Goal: Task Accomplishment & Management: Use online tool/utility

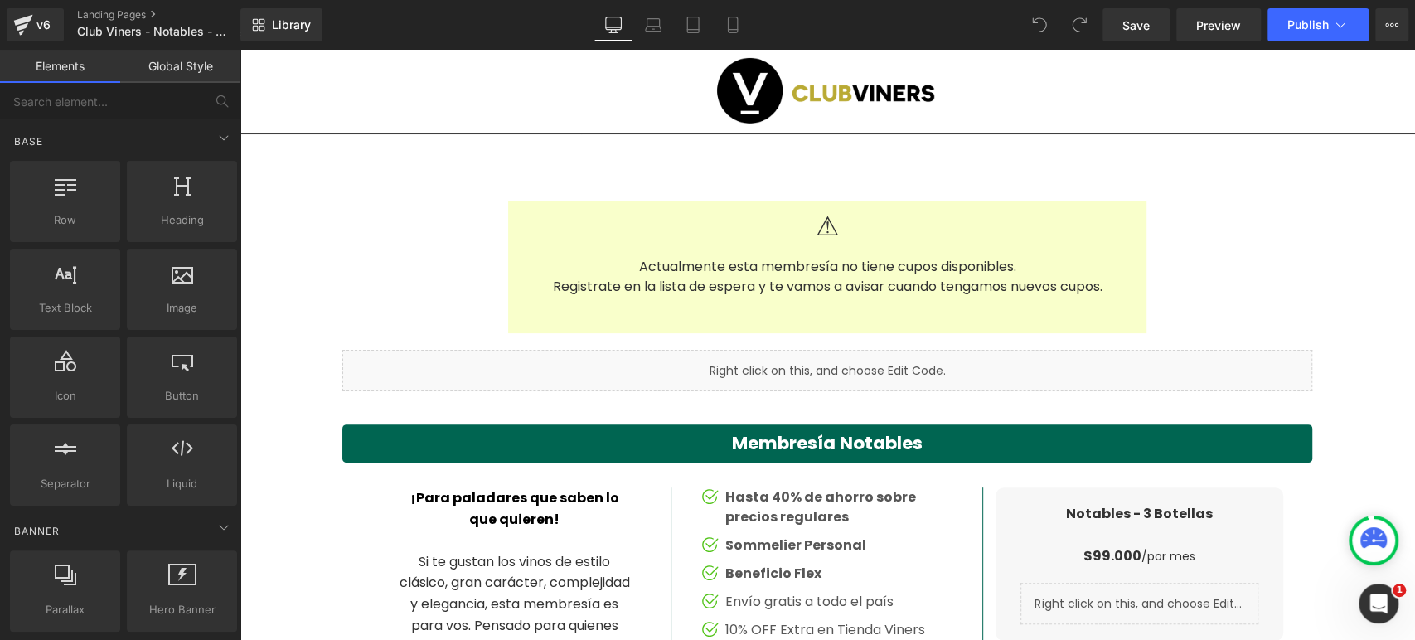
scroll to position [184, 0]
click at [1178, 35] on button "Publish" at bounding box center [1318, 24] width 101 height 33
click at [106, 10] on link "Landing Pages" at bounding box center [170, 14] width 186 height 13
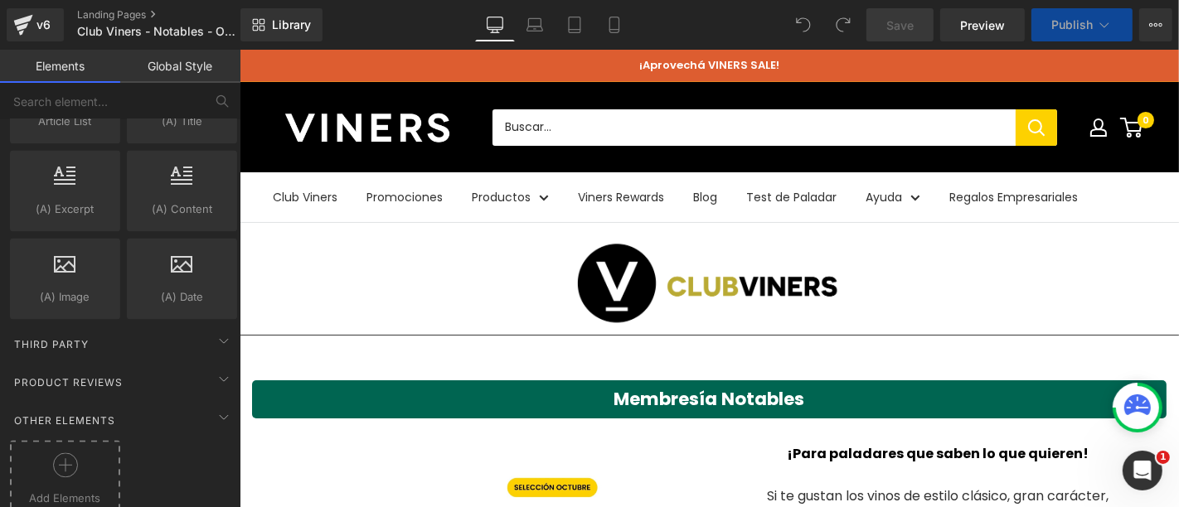
click at [54, 453] on circle at bounding box center [65, 465] width 24 height 24
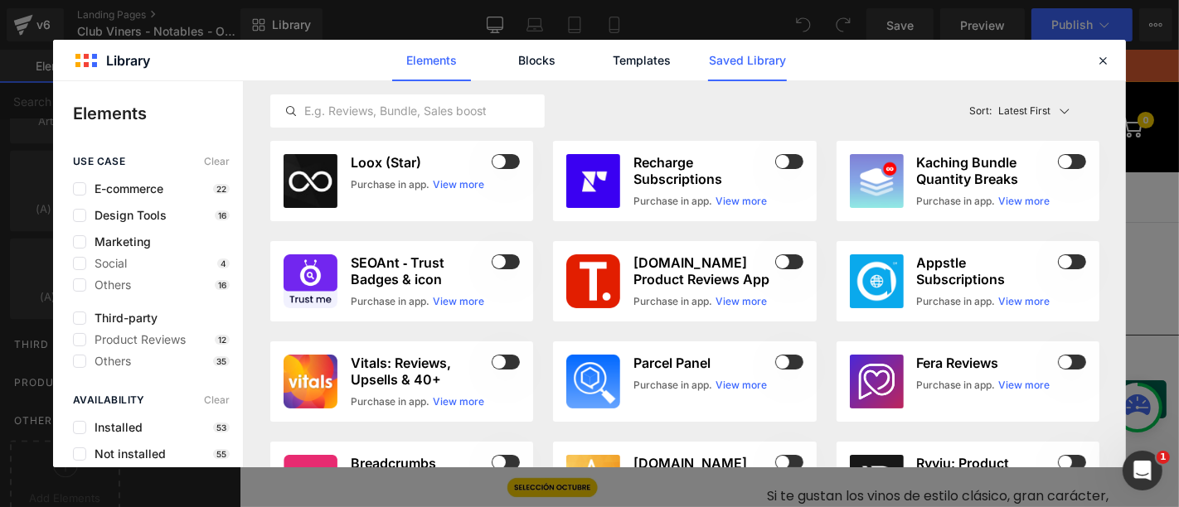
click at [749, 58] on link "Saved Library" at bounding box center [747, 60] width 79 height 41
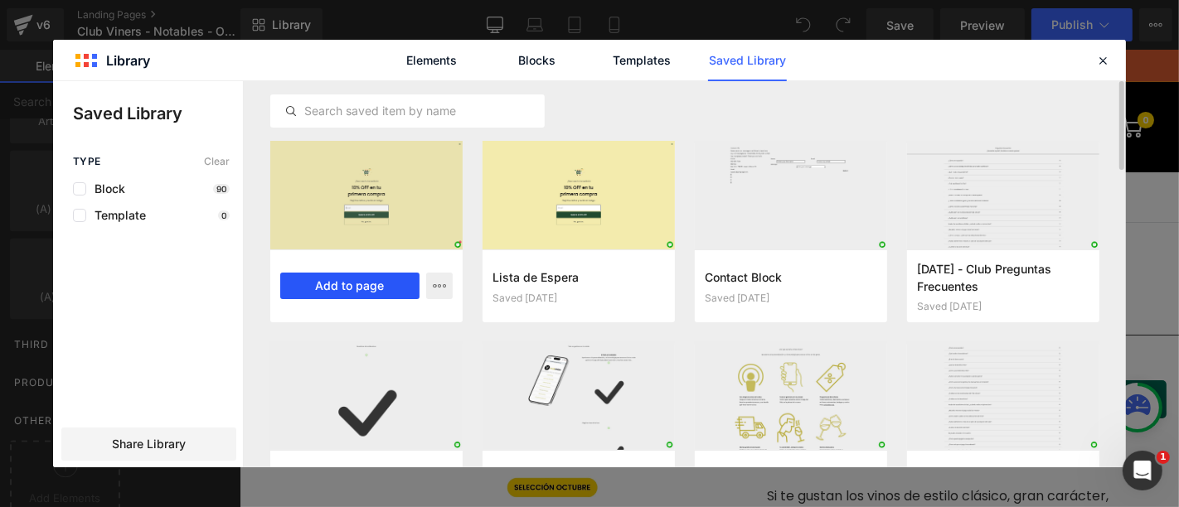
click at [344, 281] on button "Add to page" at bounding box center [349, 286] width 139 height 27
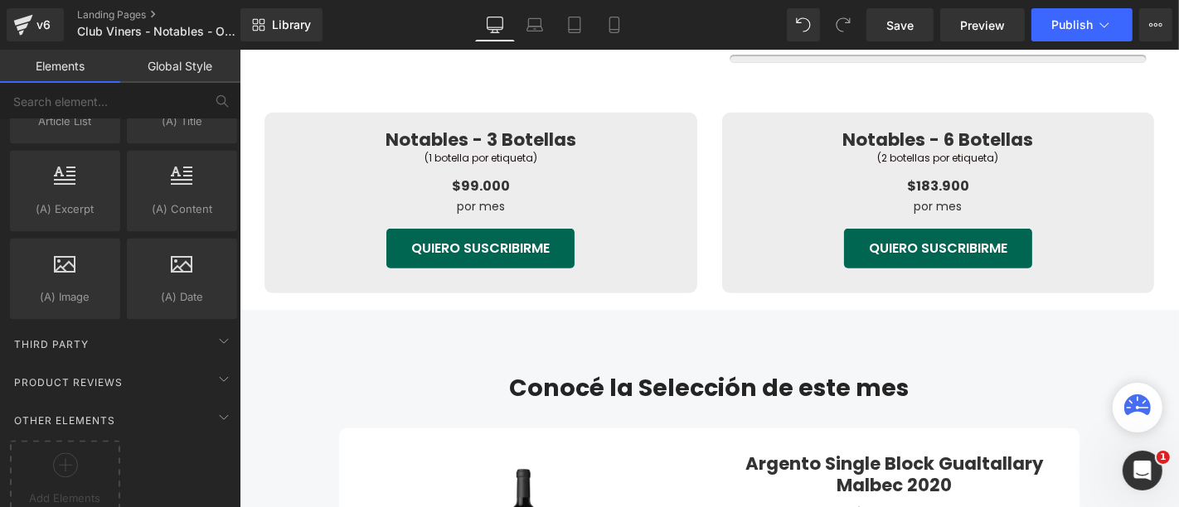
scroll to position [604, 0]
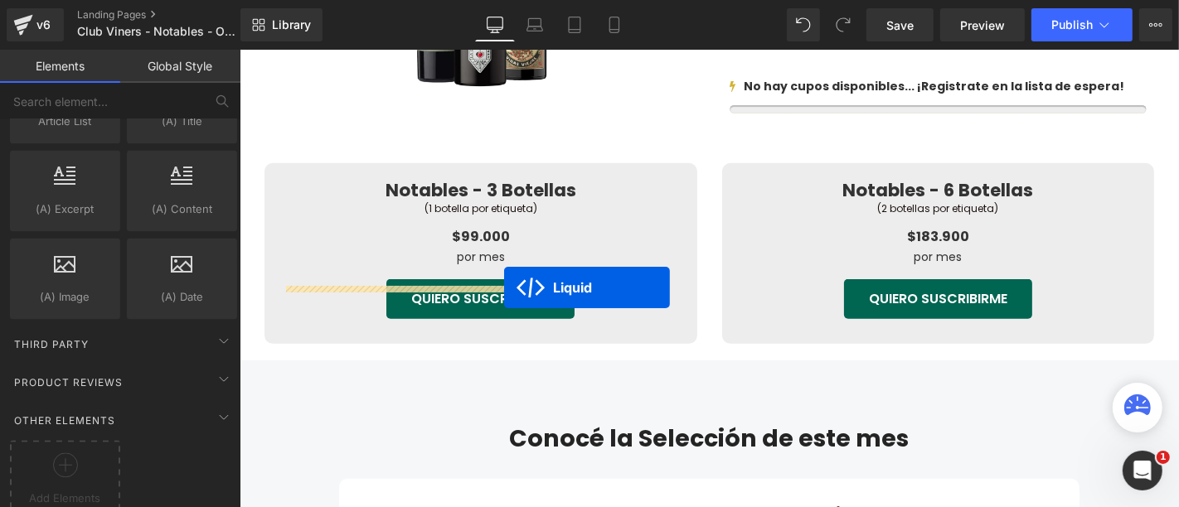
drag, startPoint x: 661, startPoint y: 158, endPoint x: 503, endPoint y: 287, distance: 203.3
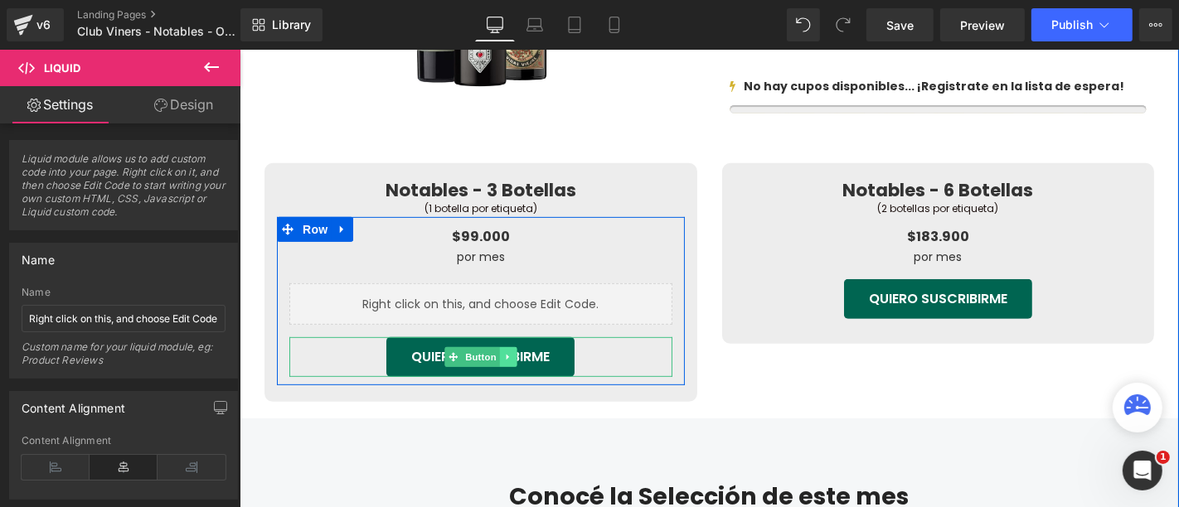
click at [502, 361] on icon at bounding box center [506, 357] width 9 height 10
click at [513, 366] on link at bounding box center [515, 357] width 17 height 20
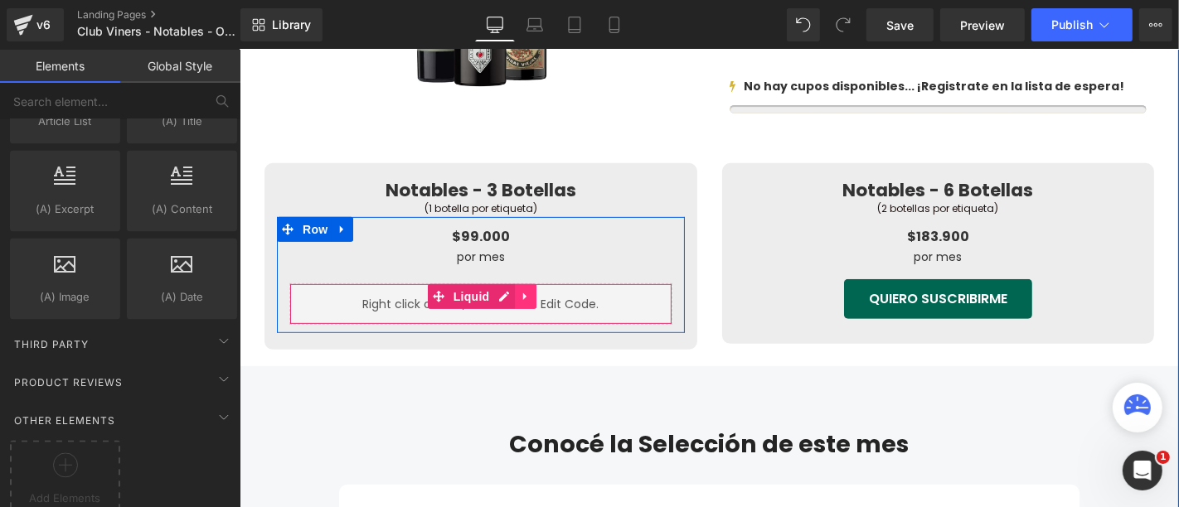
click at [520, 302] on icon at bounding box center [526, 295] width 12 height 12
click at [509, 302] on icon at bounding box center [515, 296] width 12 height 12
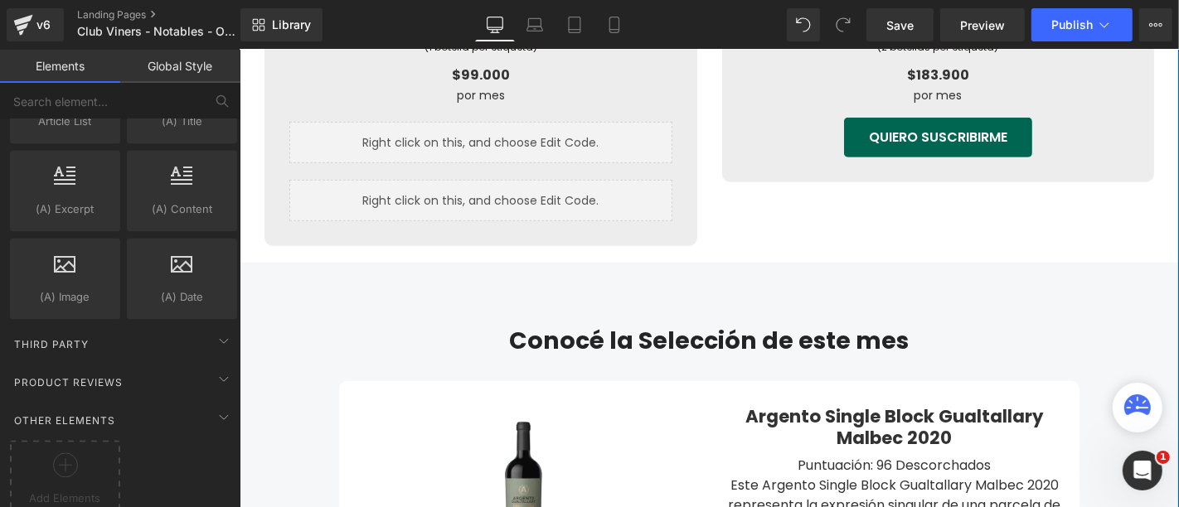
scroll to position [666, 0]
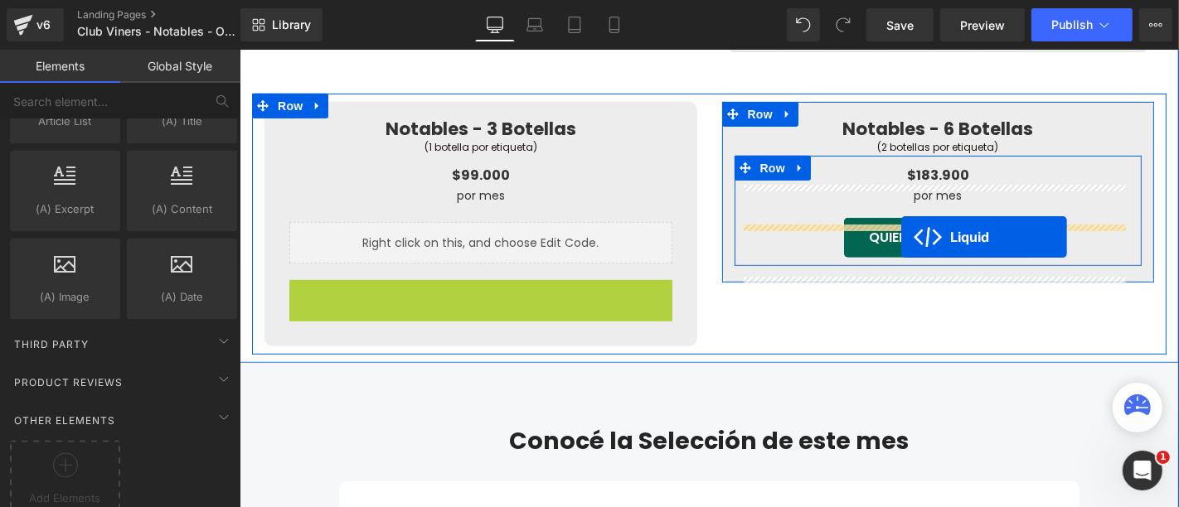
drag, startPoint x: 429, startPoint y: 314, endPoint x: 900, endPoint y: 236, distance: 478.1
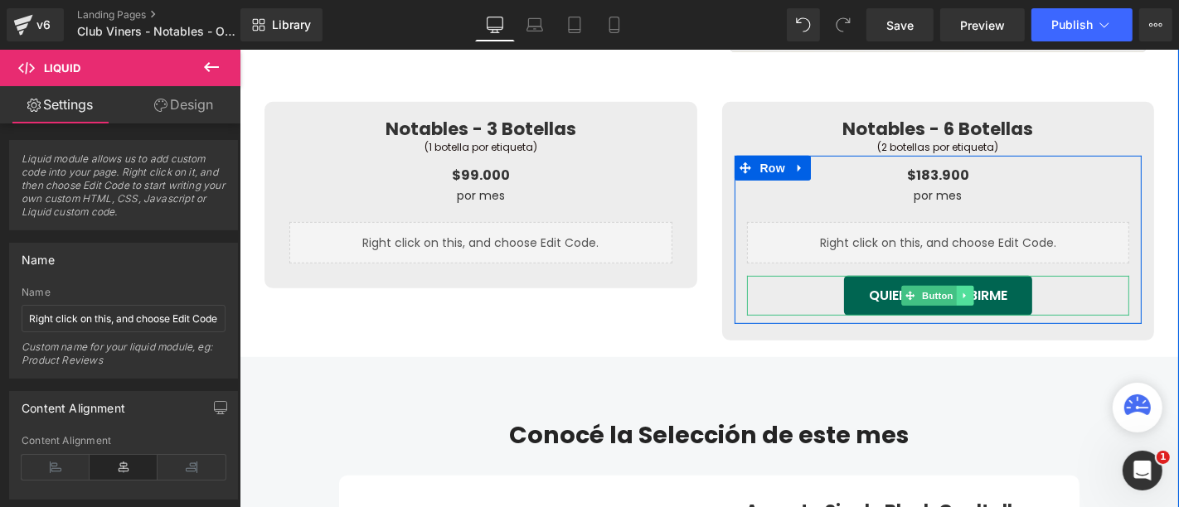
click at [956, 305] on link at bounding box center [964, 295] width 17 height 20
click at [982, 305] on link at bounding box center [990, 295] width 17 height 20
click at [961, 300] on icon at bounding box center [964, 295] width 9 height 10
click at [968, 299] on icon at bounding box center [972, 294] width 9 height 9
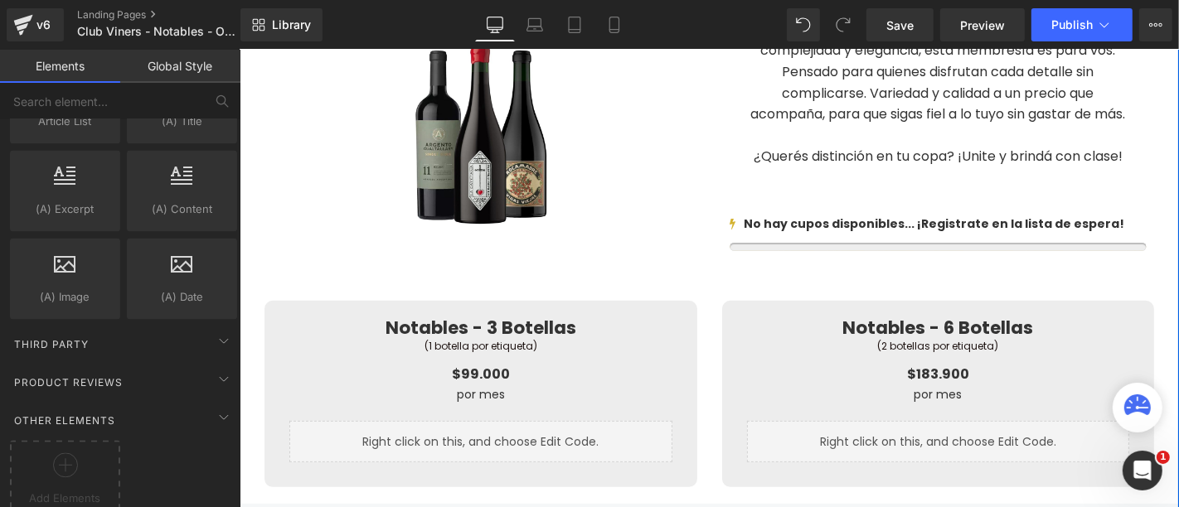
scroll to position [574, 0]
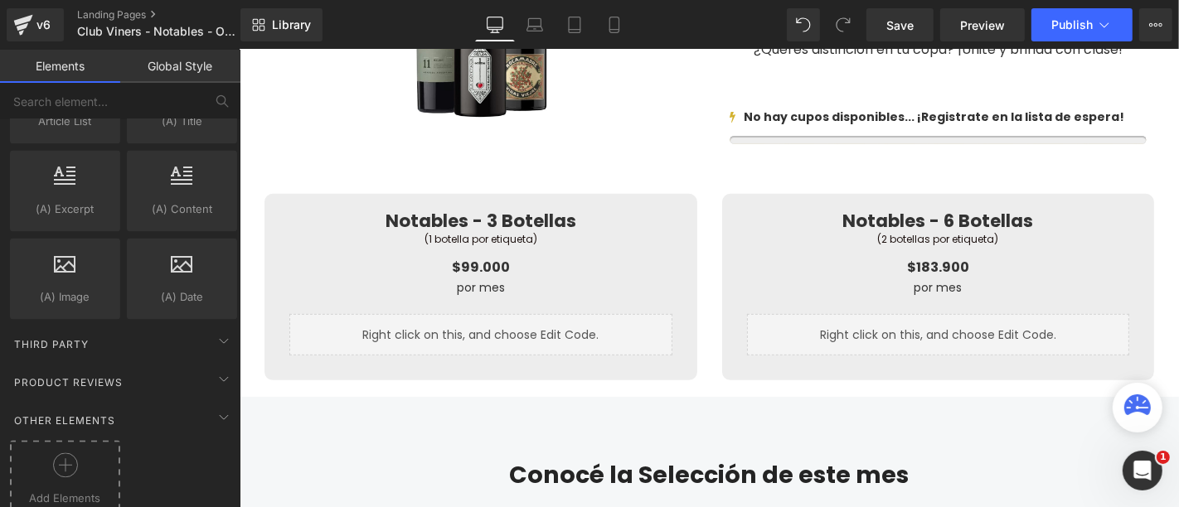
click at [70, 453] on icon at bounding box center [65, 465] width 25 height 25
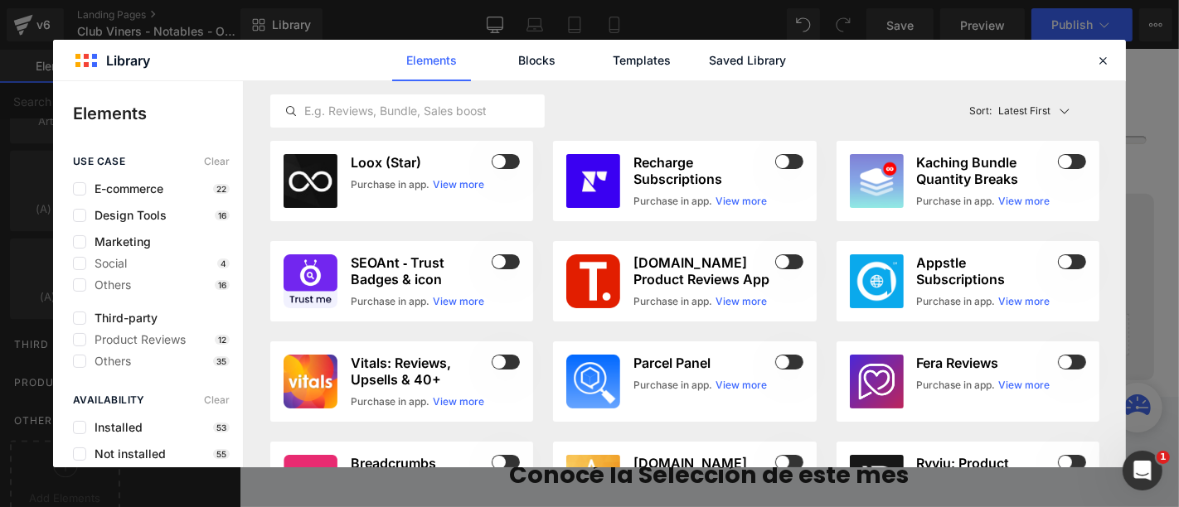
click at [706, 53] on div "Elements Blocks Templates Saved Library" at bounding box center [589, 60] width 421 height 41
click at [736, 57] on link "Saved Library" at bounding box center [747, 60] width 79 height 41
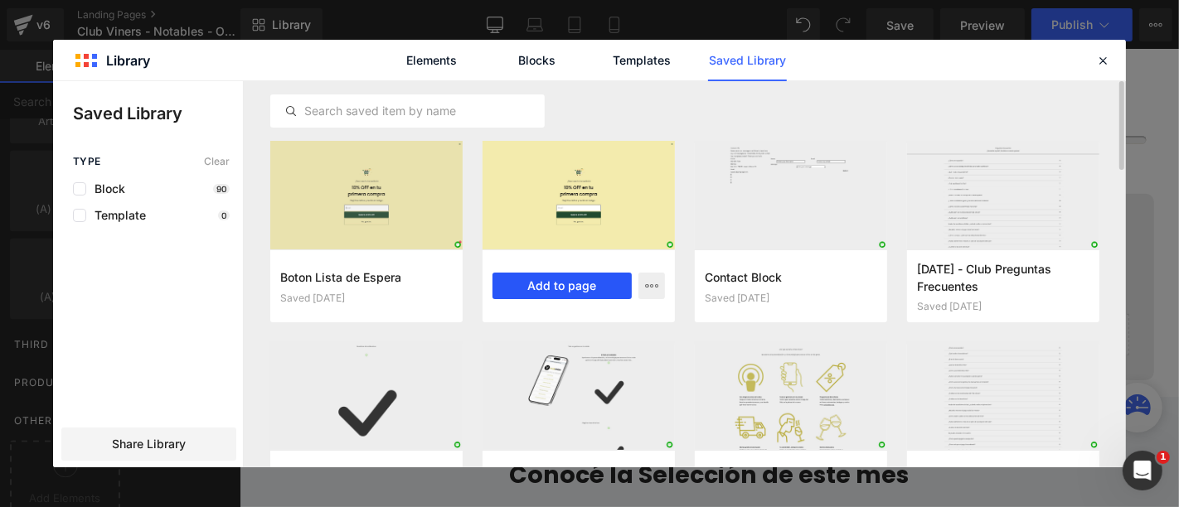
click at [522, 278] on button "Add to page" at bounding box center [561, 286] width 139 height 27
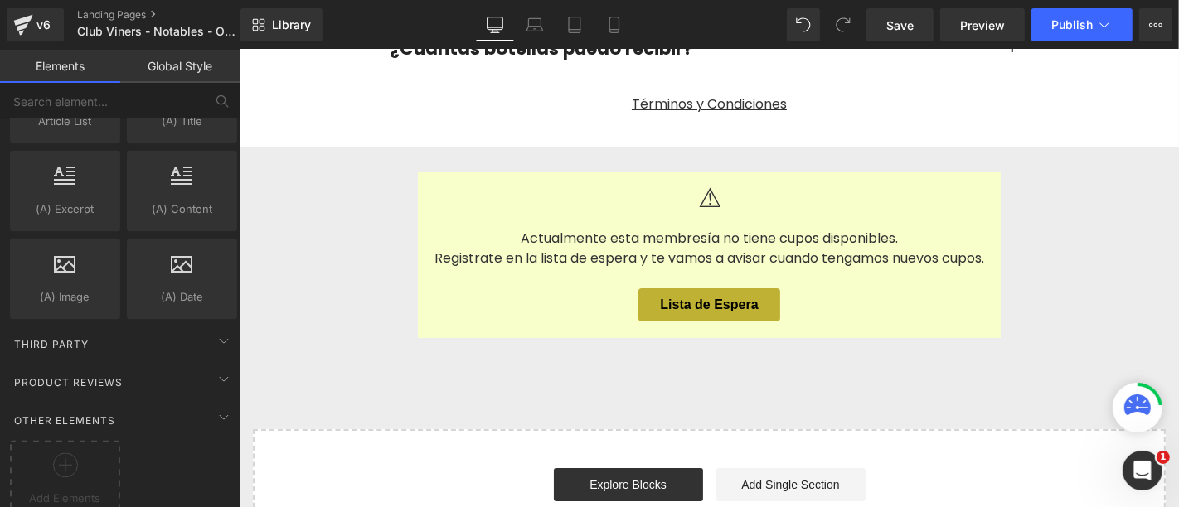
scroll to position [5235, 0]
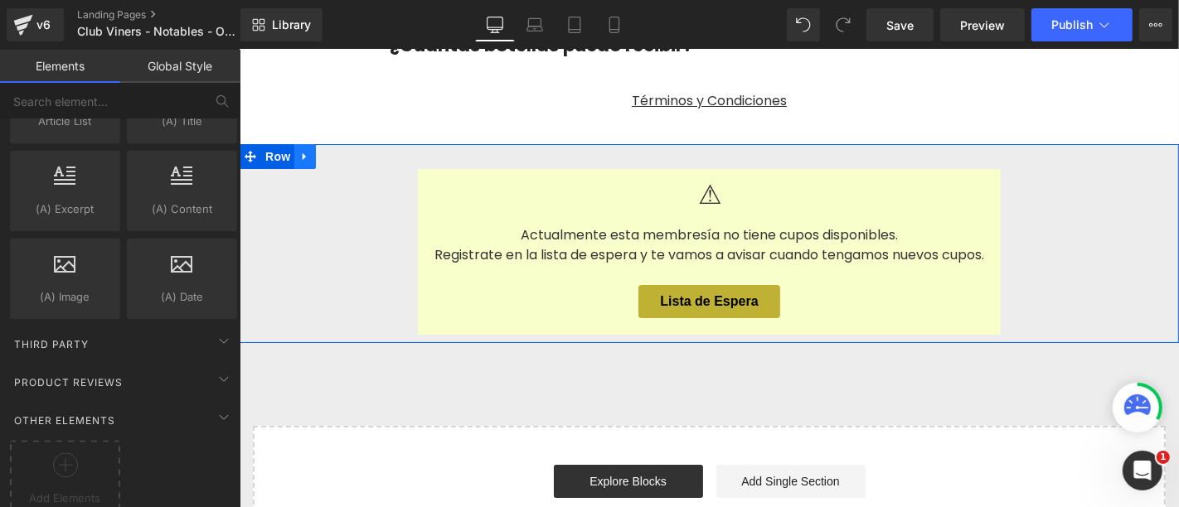
click at [306, 149] on icon at bounding box center [304, 155] width 12 height 12
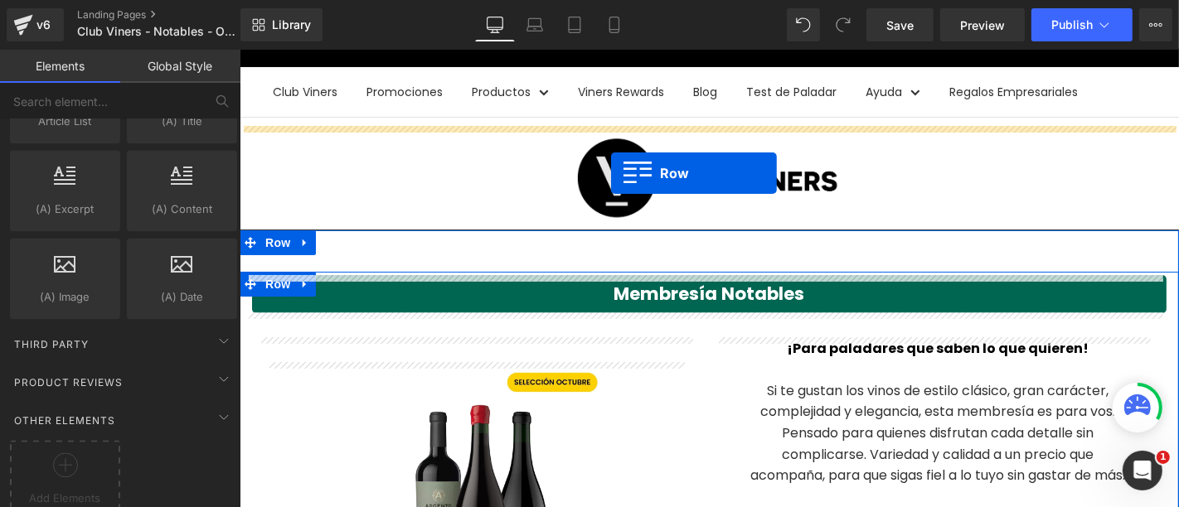
scroll to position [104, 0]
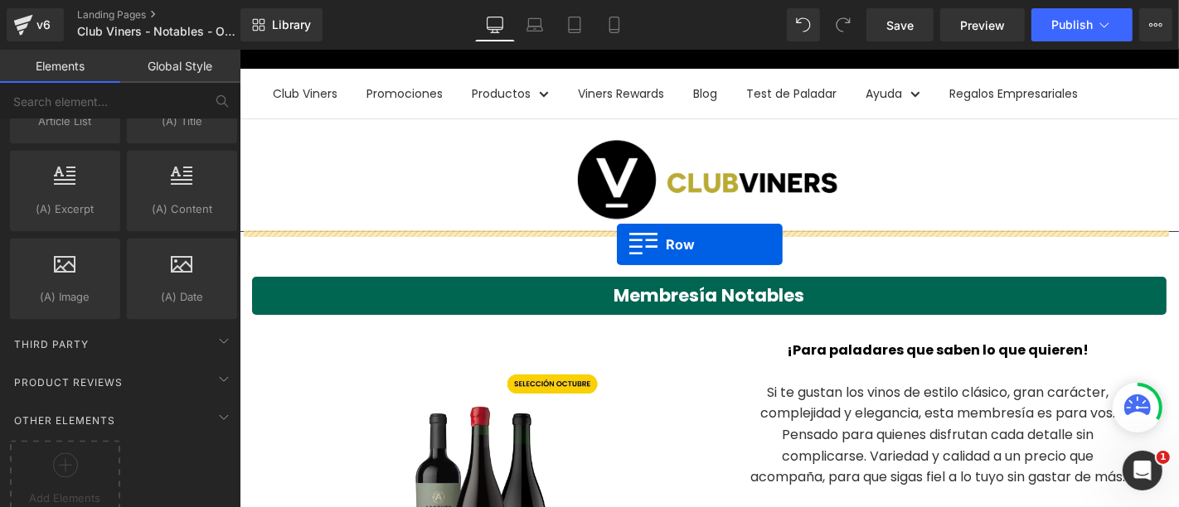
drag, startPoint x: 254, startPoint y: 225, endPoint x: 616, endPoint y: 244, distance: 362.8
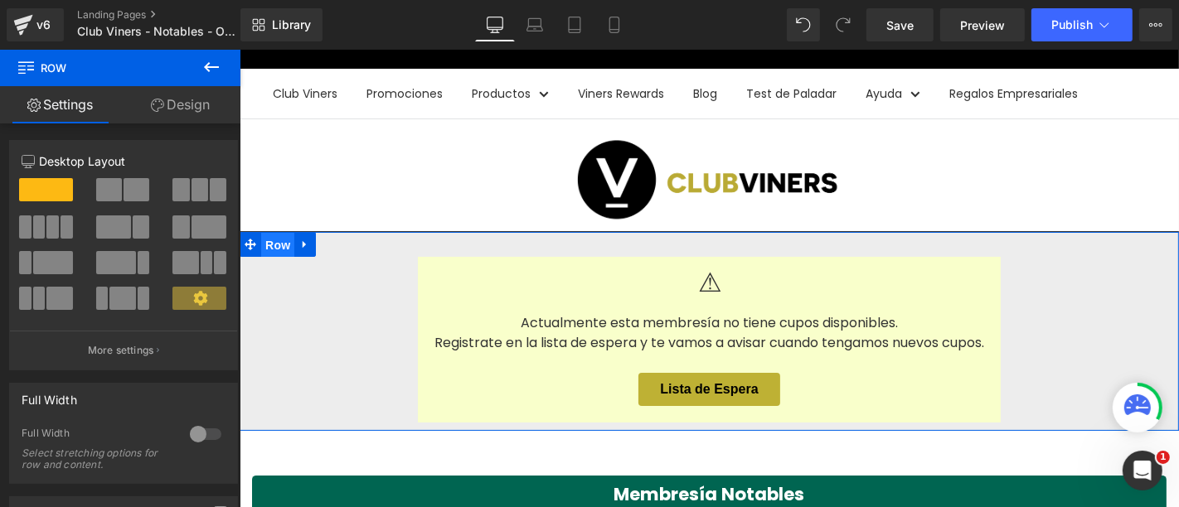
click at [268, 239] on span "Row" at bounding box center [276, 244] width 33 height 25
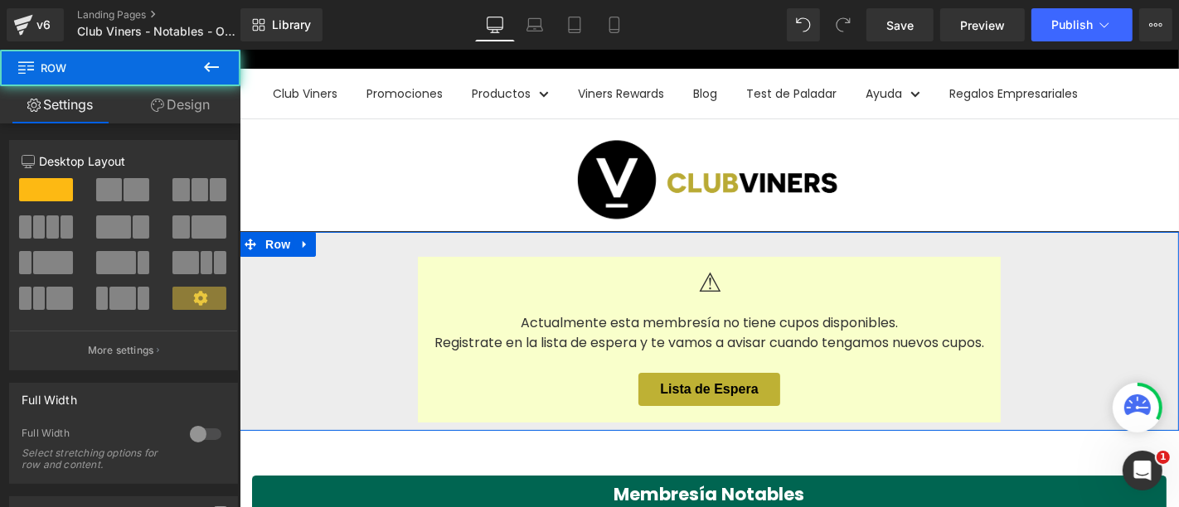
click at [204, 104] on link "Design" at bounding box center [180, 104] width 120 height 37
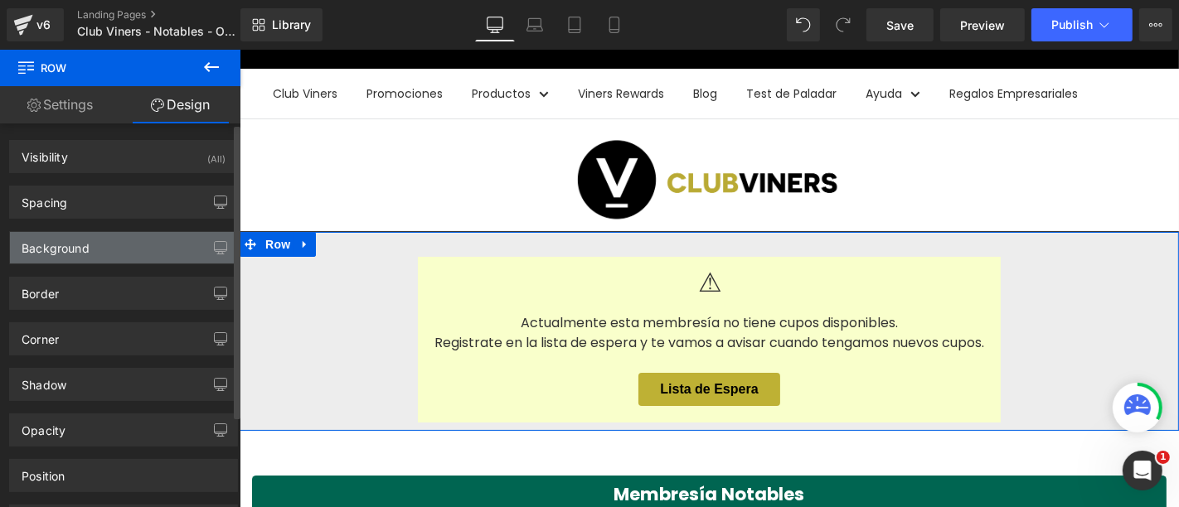
click at [66, 242] on div "Background" at bounding box center [56, 243] width 68 height 23
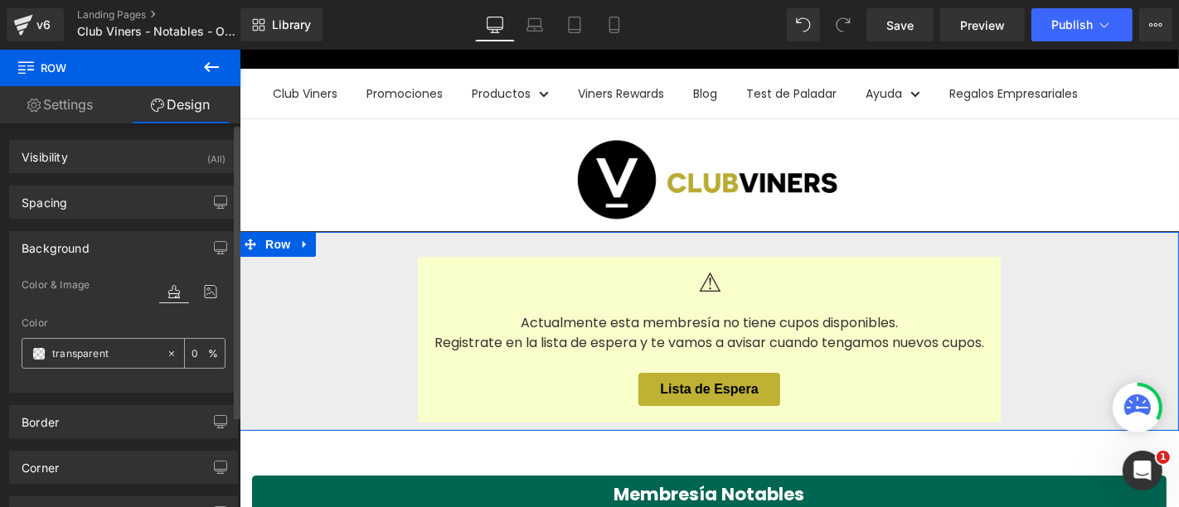
click at [147, 354] on input "transparent" at bounding box center [105, 354] width 106 height 18
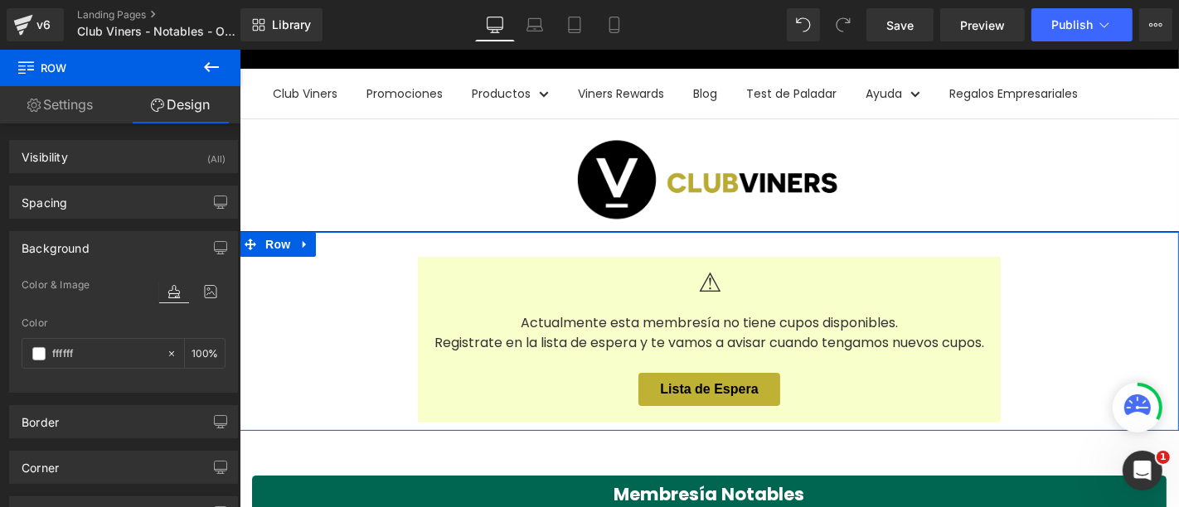
type input "ffffff"
click at [68, 99] on link "Settings" at bounding box center [60, 104] width 120 height 37
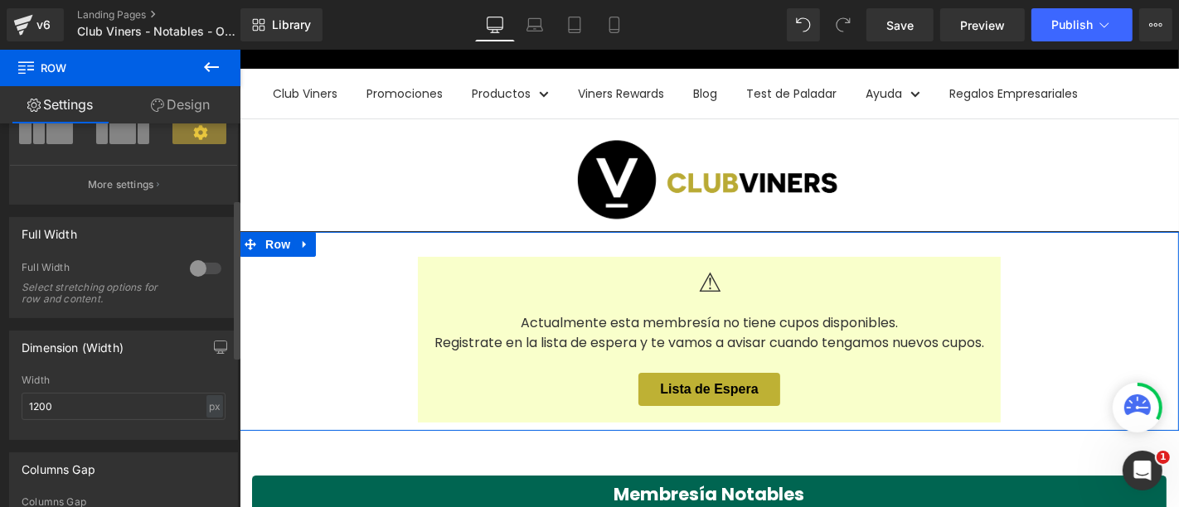
scroll to position [184, 0]
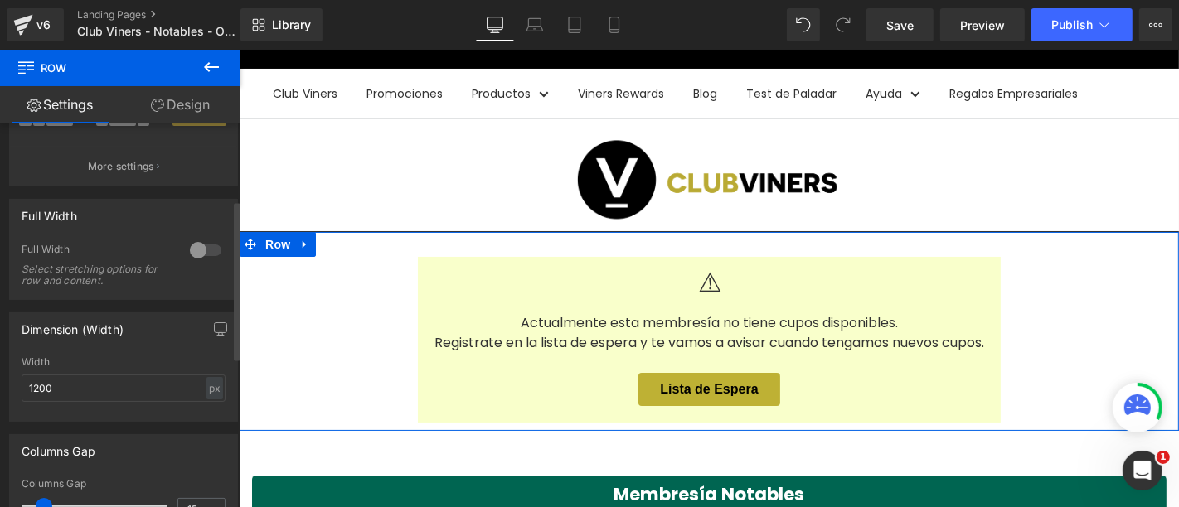
click at [202, 247] on div at bounding box center [206, 250] width 40 height 27
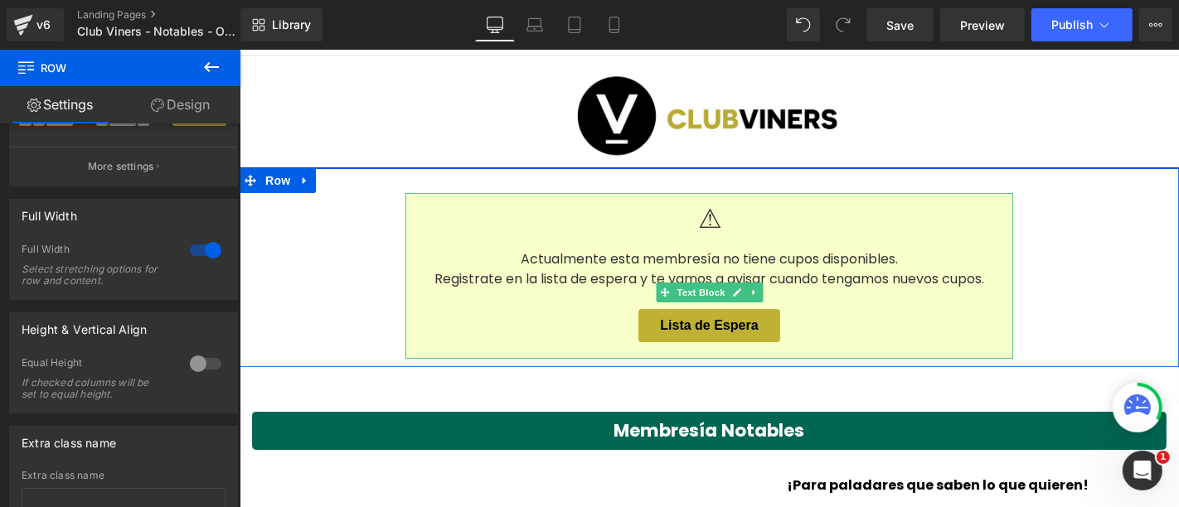
scroll to position [196, 0]
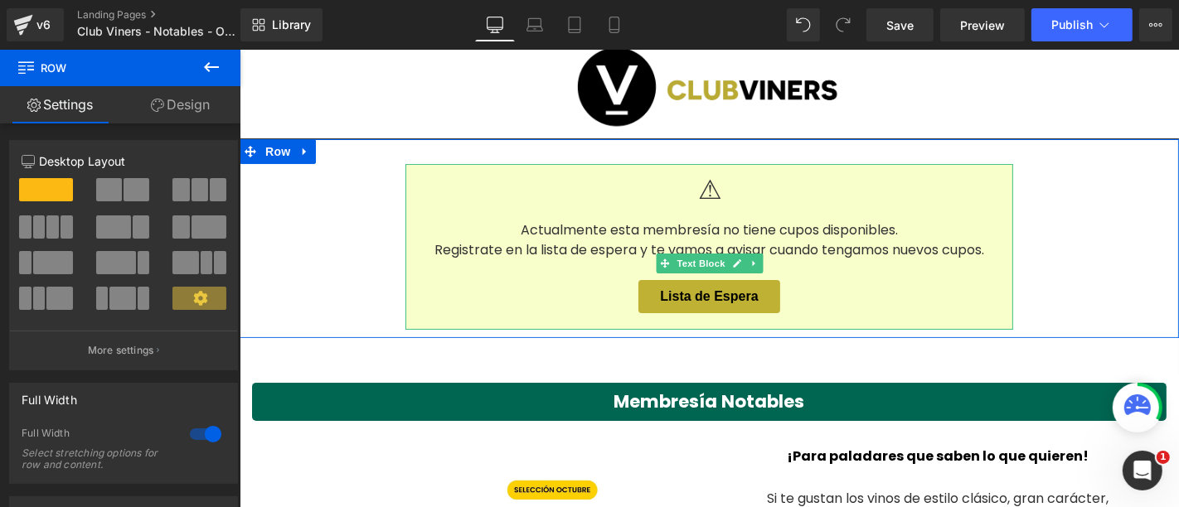
click at [710, 295] on button "Lista de Espera" at bounding box center [708, 295] width 141 height 33
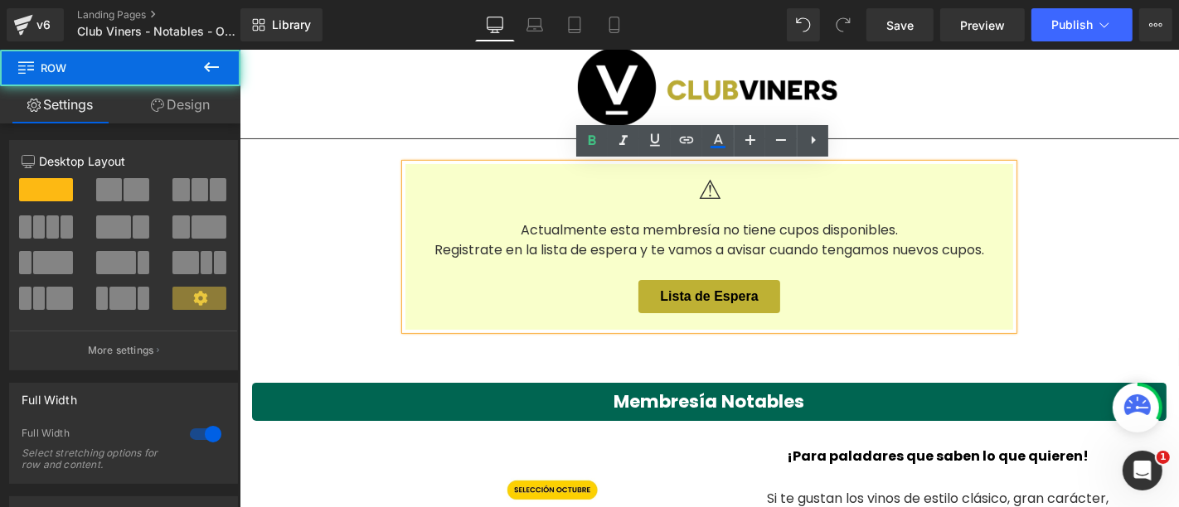
click at [1077, 252] on div "⚠ Actualmente esta membresía no tiene cupos disponibles. Registrate en la lista…" at bounding box center [708, 246] width 939 height 166
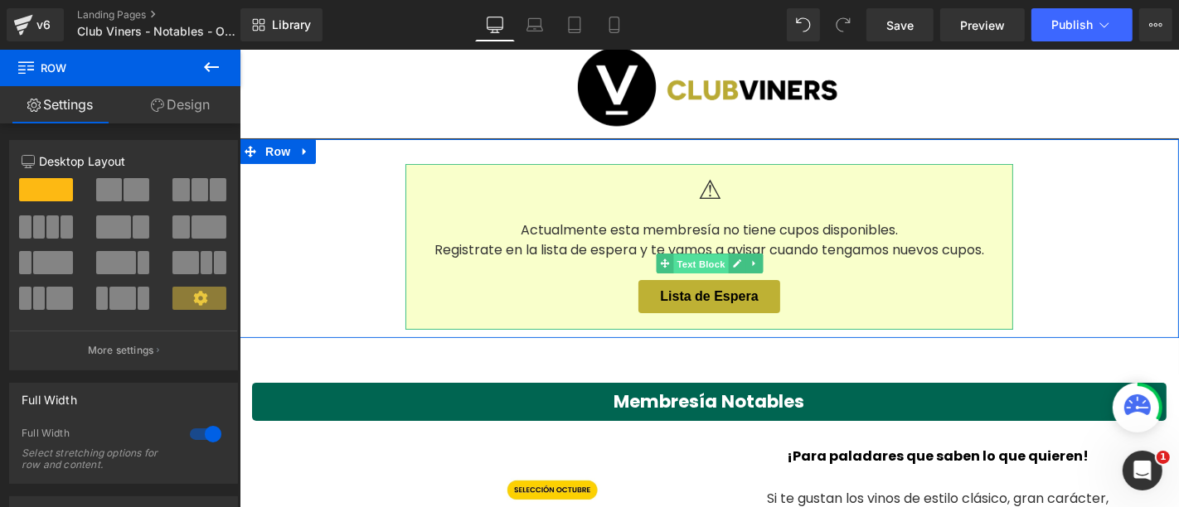
click at [693, 262] on span "Text Block" at bounding box center [699, 264] width 55 height 20
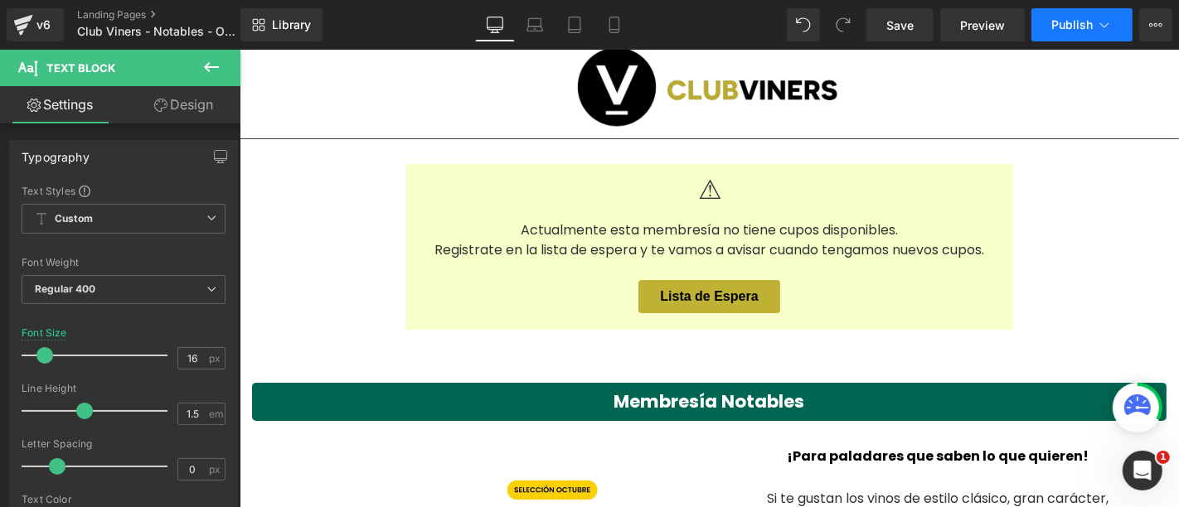
click at [1079, 25] on span "Publish" at bounding box center [1071, 24] width 41 height 13
click at [1092, 20] on span "Publish" at bounding box center [1071, 24] width 41 height 13
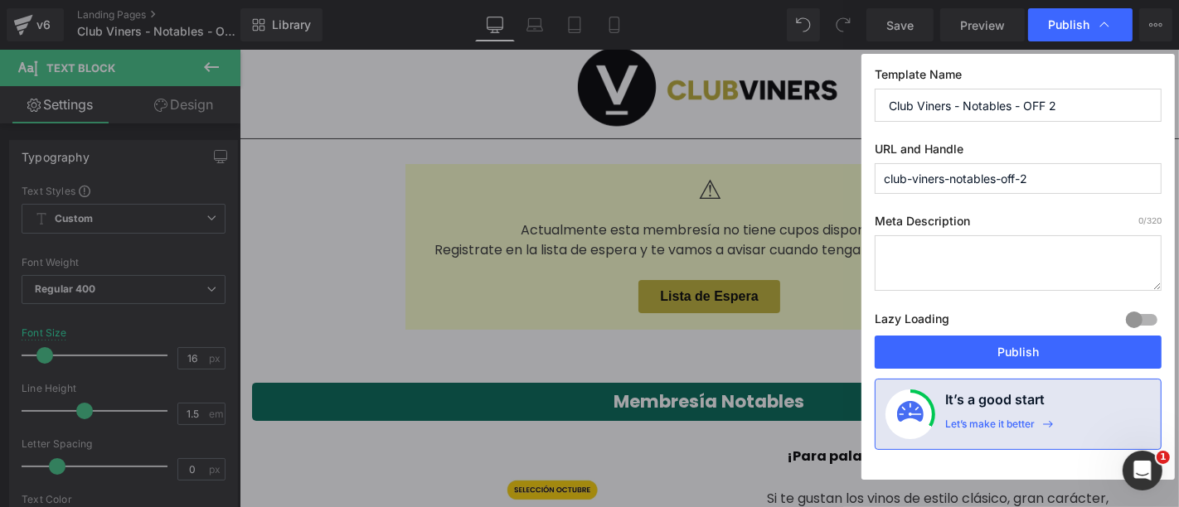
drag, startPoint x: 1045, startPoint y: 101, endPoint x: 1110, endPoint y: 103, distance: 65.5
click at [1110, 103] on input "Club Viners - Notables - OFF 2" at bounding box center [1018, 105] width 287 height 33
type input "Club Viners - Notables - OFF"
click at [1051, 177] on input "club-viners-notables-off-2" at bounding box center [1018, 178] width 287 height 31
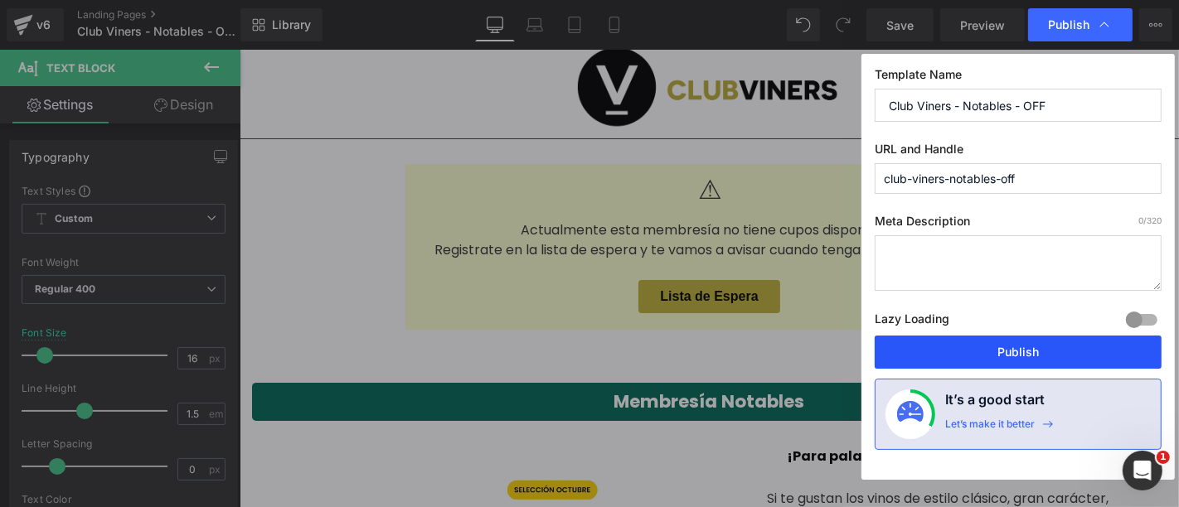
type input "club-viners-notables-off"
drag, startPoint x: 1041, startPoint y: 348, endPoint x: 799, endPoint y: 294, distance: 248.0
click at [1040, 348] on button "Publish" at bounding box center [1018, 352] width 287 height 33
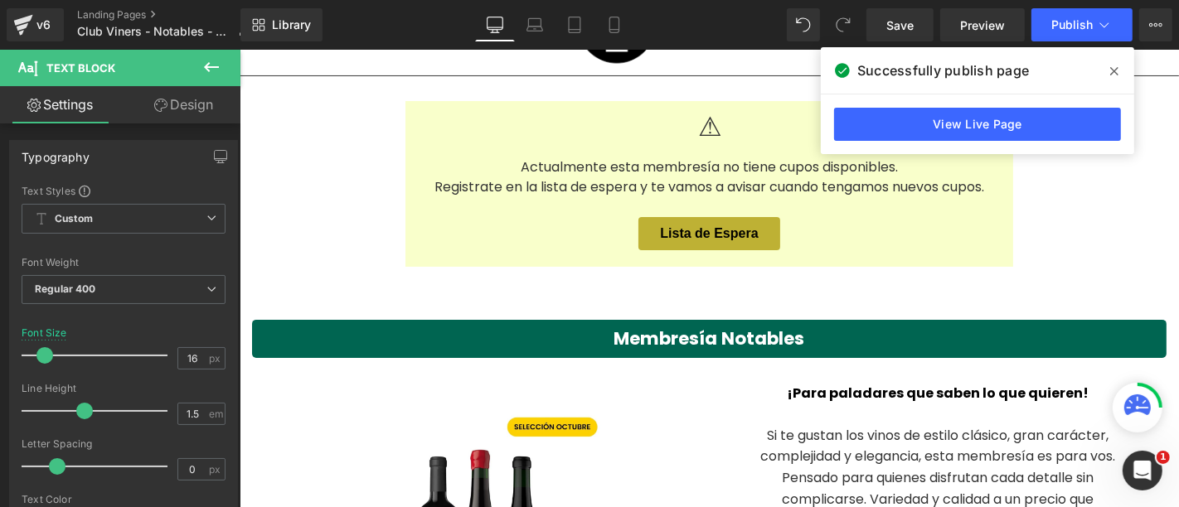
scroll to position [289, 0]
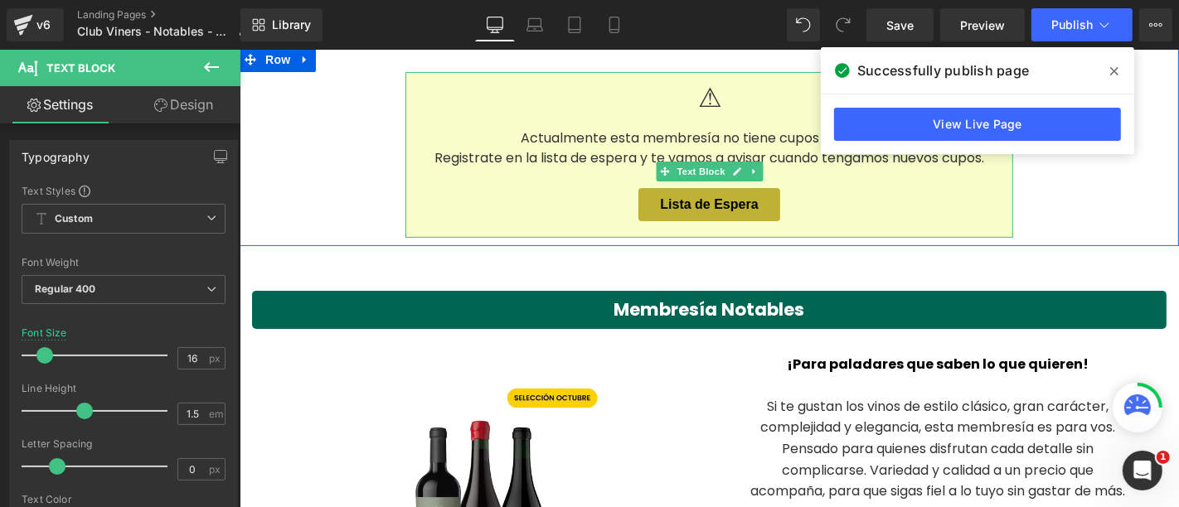
click at [840, 199] on div "Lista de Espera" at bounding box center [708, 203] width 575 height 33
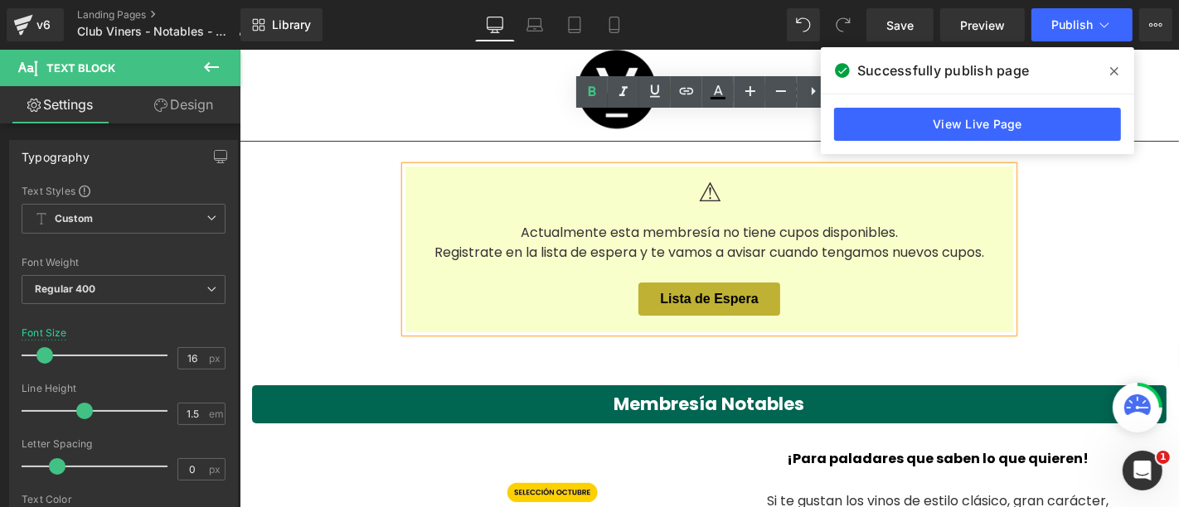
scroll to position [104, 0]
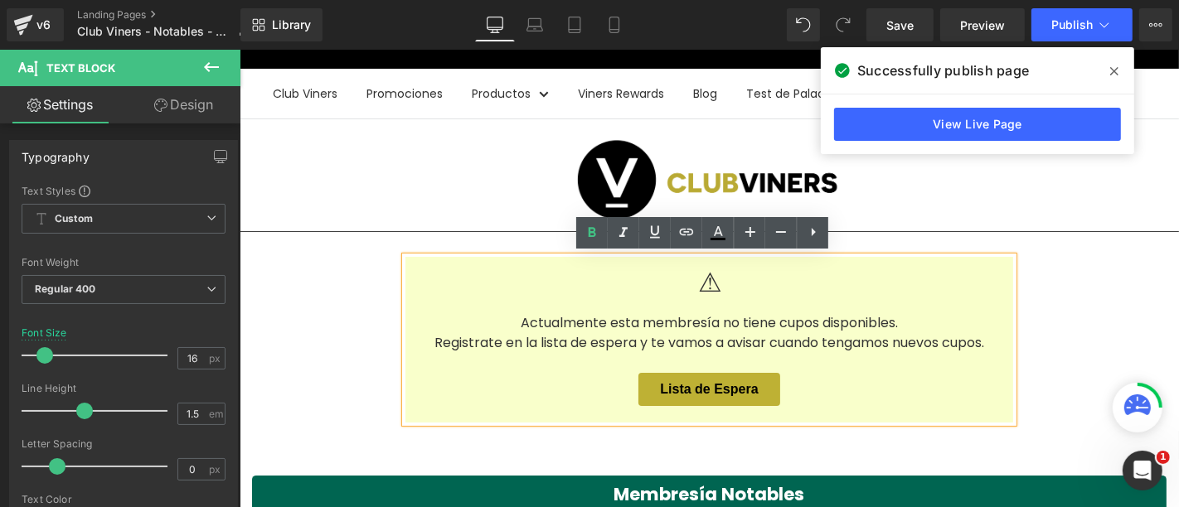
click at [1108, 74] on span at bounding box center [1114, 71] width 27 height 27
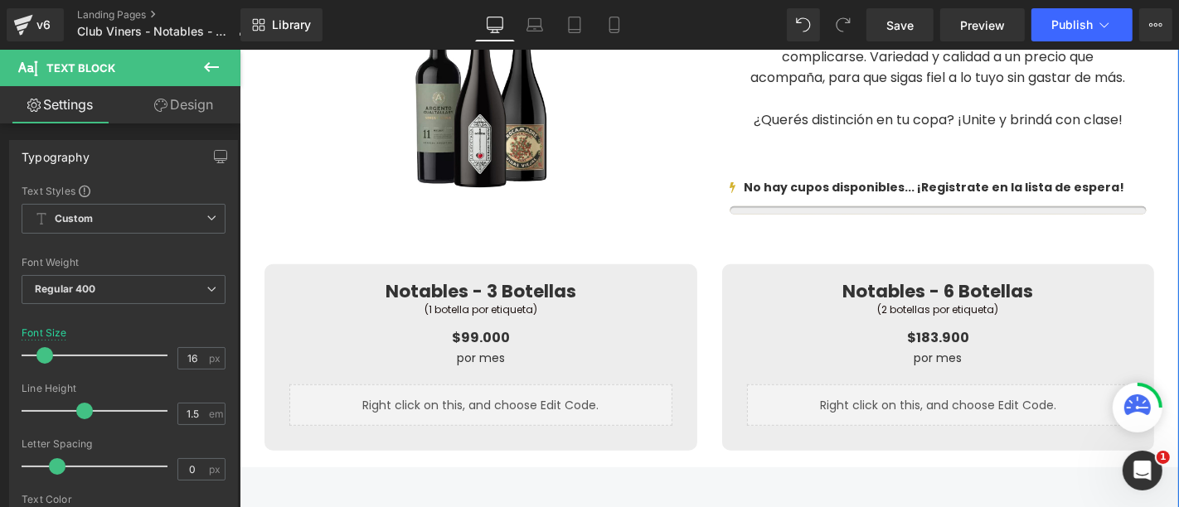
scroll to position [841, 0]
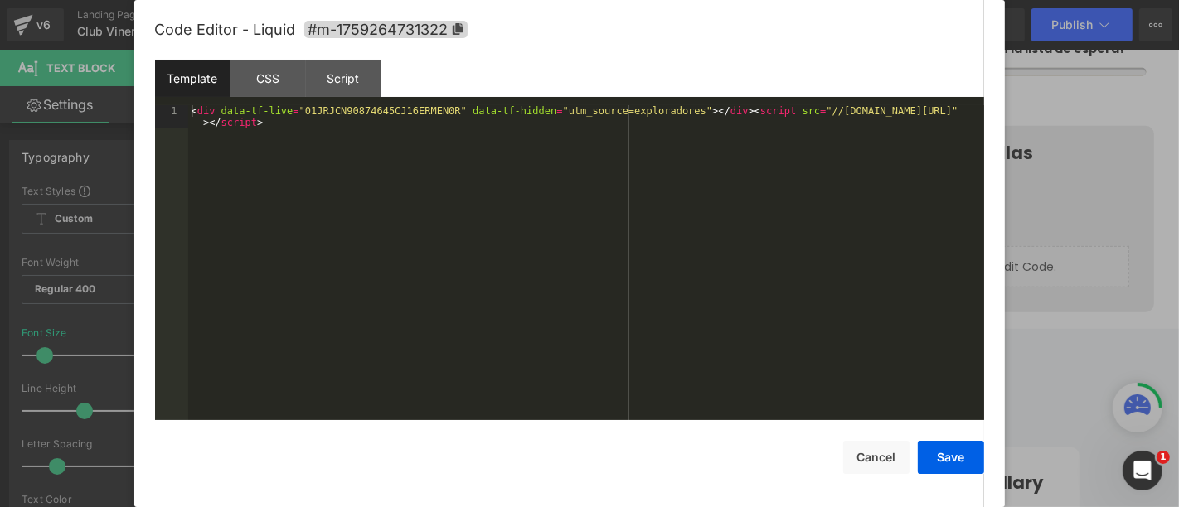
click at [583, 0] on div "Text Block You are previewing how the will restyle your page. You can not edit …" at bounding box center [589, 0] width 1179 height 0
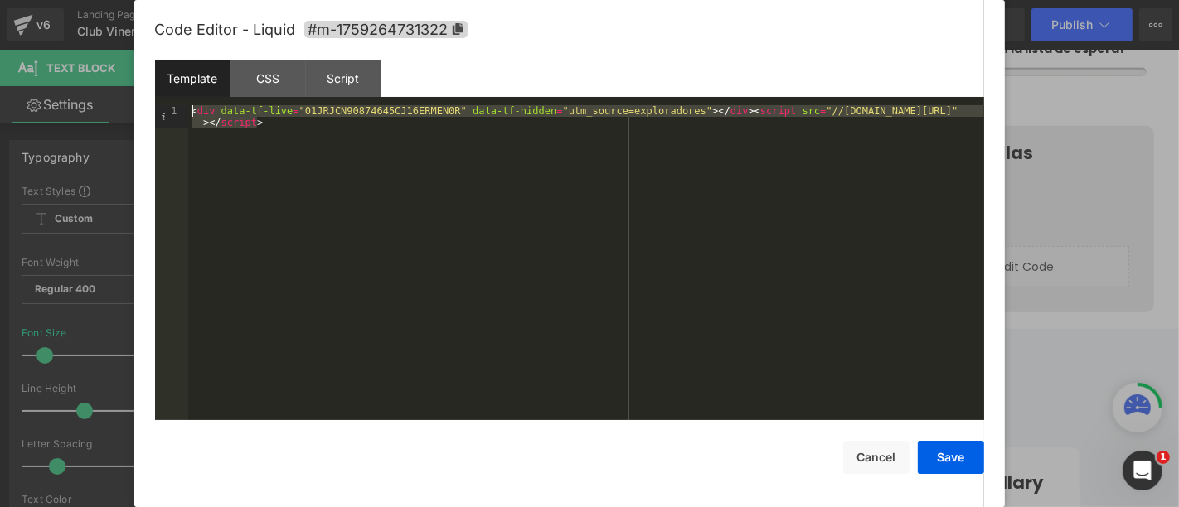
drag, startPoint x: 293, startPoint y: 132, endPoint x: 179, endPoint y: 108, distance: 116.1
click at [175, 105] on div "Template CSS Script Data 1 < div data-tf-live = "01JRJCN90874645CJ16ERMEN0R" da…" at bounding box center [569, 240] width 829 height 361
click at [882, 466] on button "Cancel" at bounding box center [876, 457] width 66 height 33
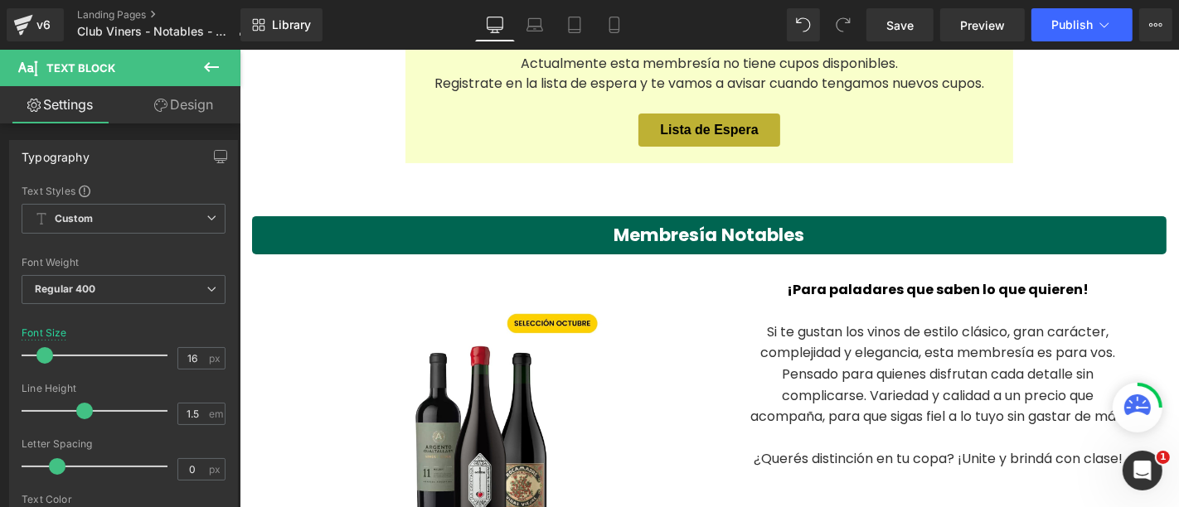
scroll to position [196, 0]
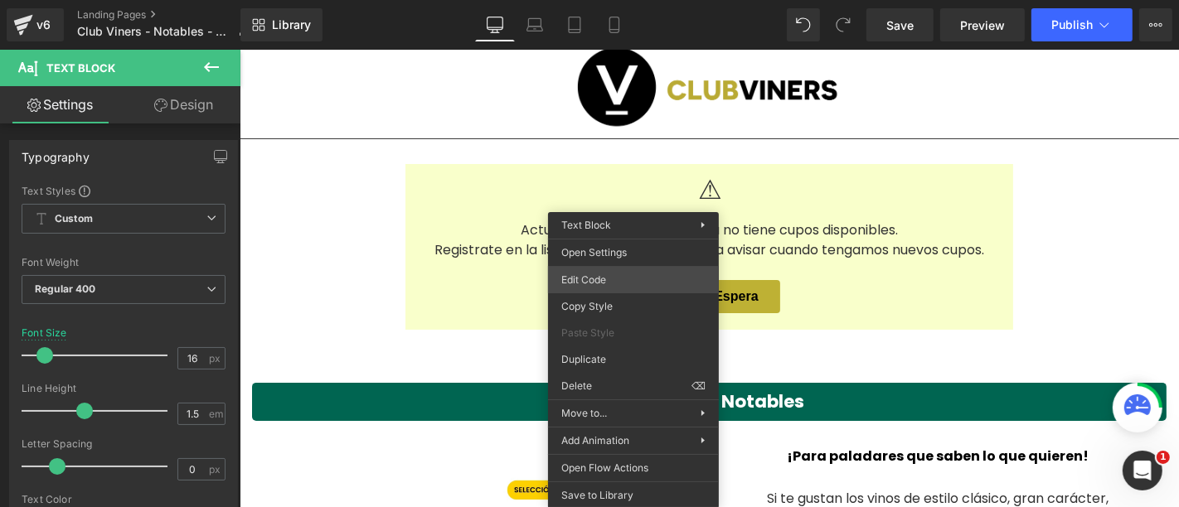
click at [637, 0] on div "Text Block You are previewing how the will restyle your page. You can not edit …" at bounding box center [589, 0] width 1179 height 0
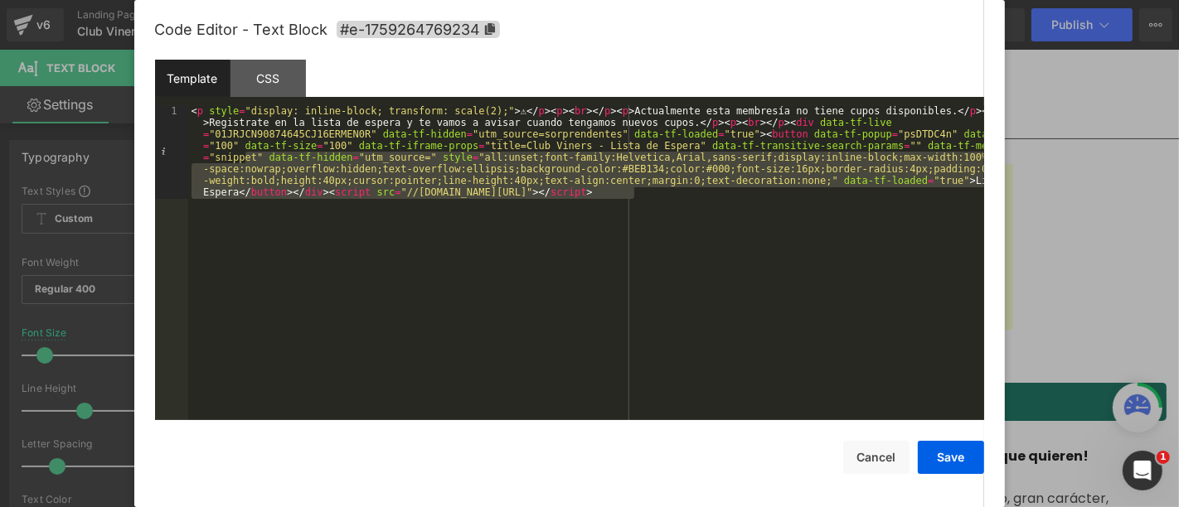
drag, startPoint x: 654, startPoint y: 197, endPoint x: 244, endPoint y: 160, distance: 412.1
click at [244, 160] on div "< p style = "display: inline-block; transform: scale(2);" > ⚠ </ p > < p > < br…" at bounding box center [586, 356] width 796 height 502
click at [879, 457] on button "Cancel" at bounding box center [876, 457] width 66 height 33
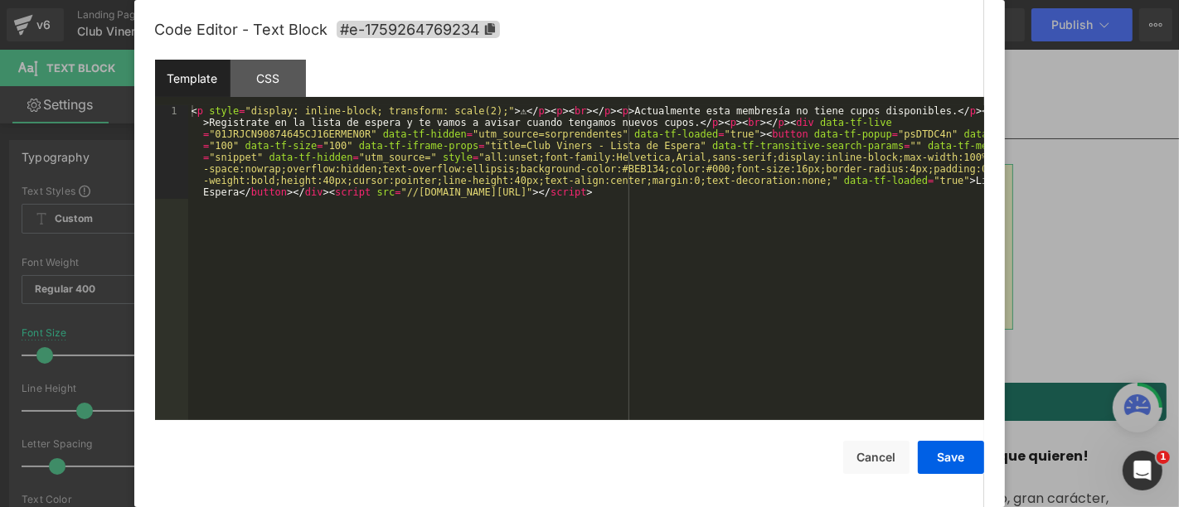
click at [808, 0] on div "Text Block You are previewing how the will restyle your page. You can not edit …" at bounding box center [589, 0] width 1179 height 0
click at [705, 201] on div "< p style = "display: inline-block; transform: scale(2);" > ⚠ </ p > < p > < br…" at bounding box center [586, 356] width 796 height 502
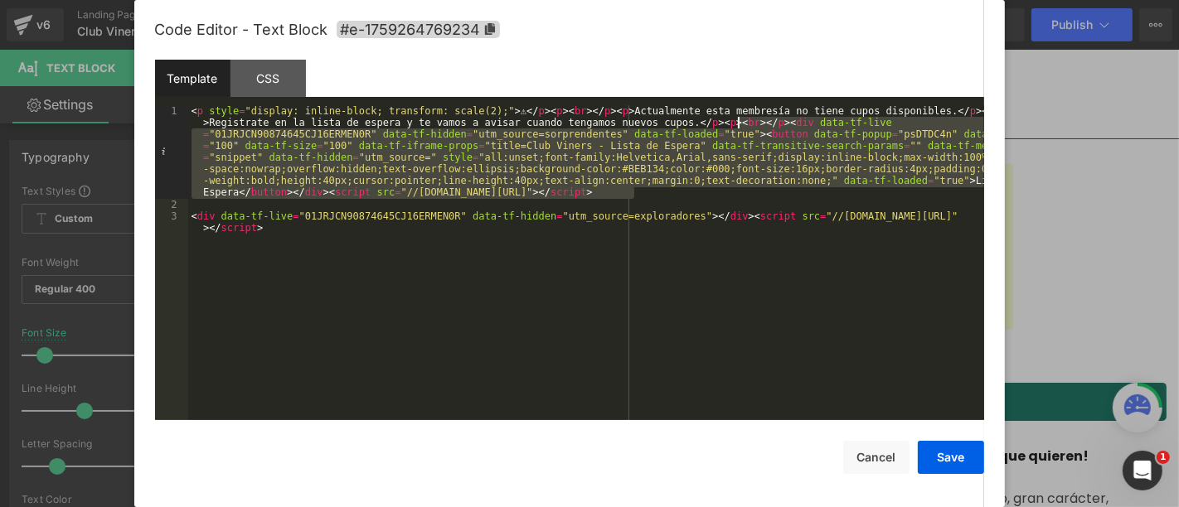
drag, startPoint x: 651, startPoint y: 193, endPoint x: 738, endPoint y: 124, distance: 111.5
click at [738, 124] on div "< p style = "display: inline-block; transform: scale(2);" > ⚠ </ p > < p > < br…" at bounding box center [586, 321] width 796 height 432
click at [659, 216] on div "< p style = "display: inline-block; transform: scale(2);" > ⚠ </ p > < p > < br…" at bounding box center [586, 321] width 796 height 432
drag, startPoint x: 664, startPoint y: 191, endPoint x: 745, endPoint y: 119, distance: 108.6
click at [741, 119] on div "< p style = "display: inline-block; transform: scale(2);" > ⚠ </ p > < p > < br…" at bounding box center [586, 321] width 796 height 432
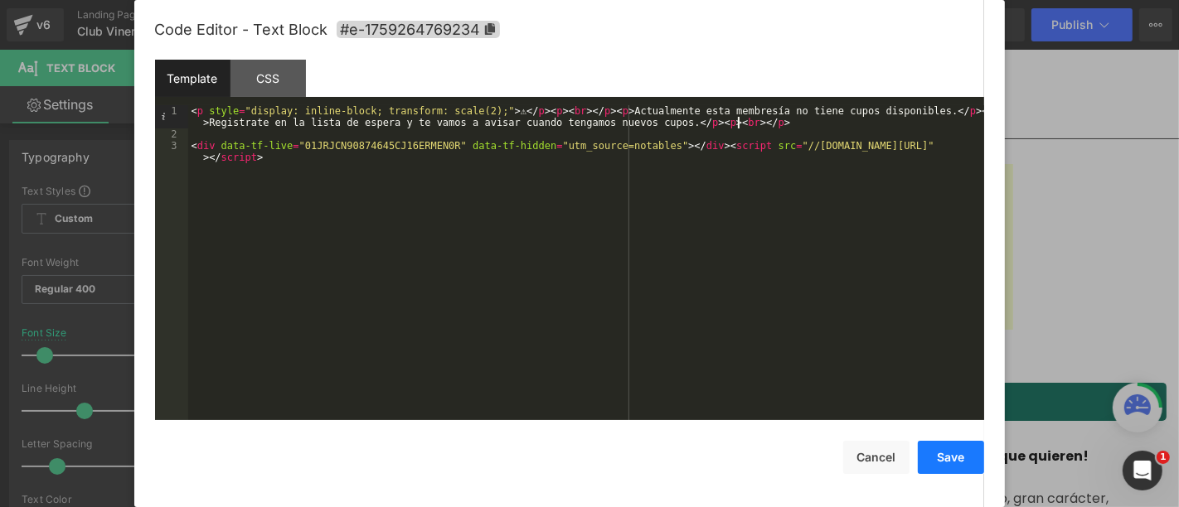
click at [943, 471] on button "Save" at bounding box center [951, 457] width 66 height 33
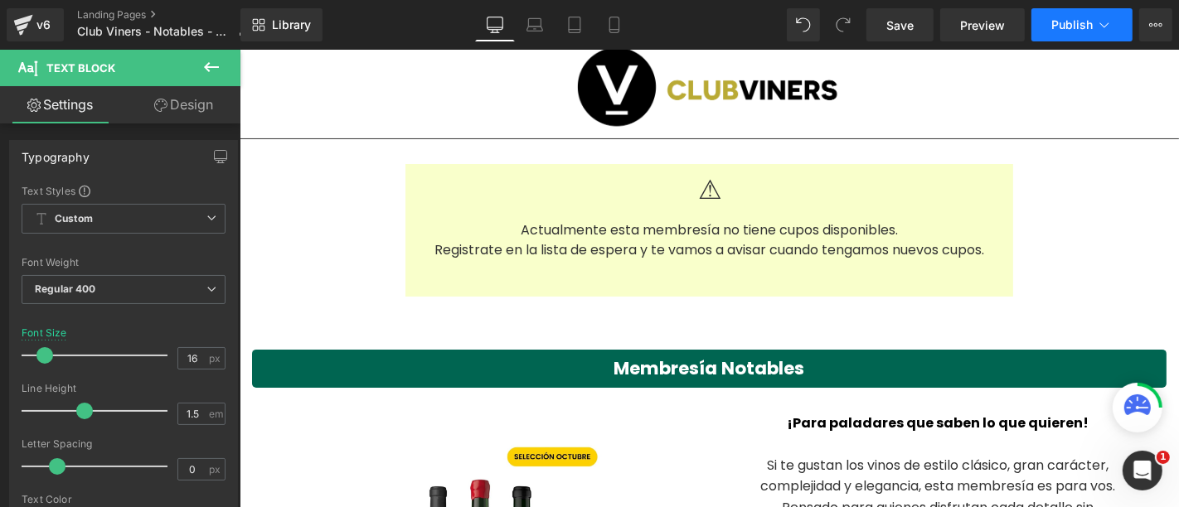
click at [1101, 23] on icon at bounding box center [1104, 25] width 17 height 17
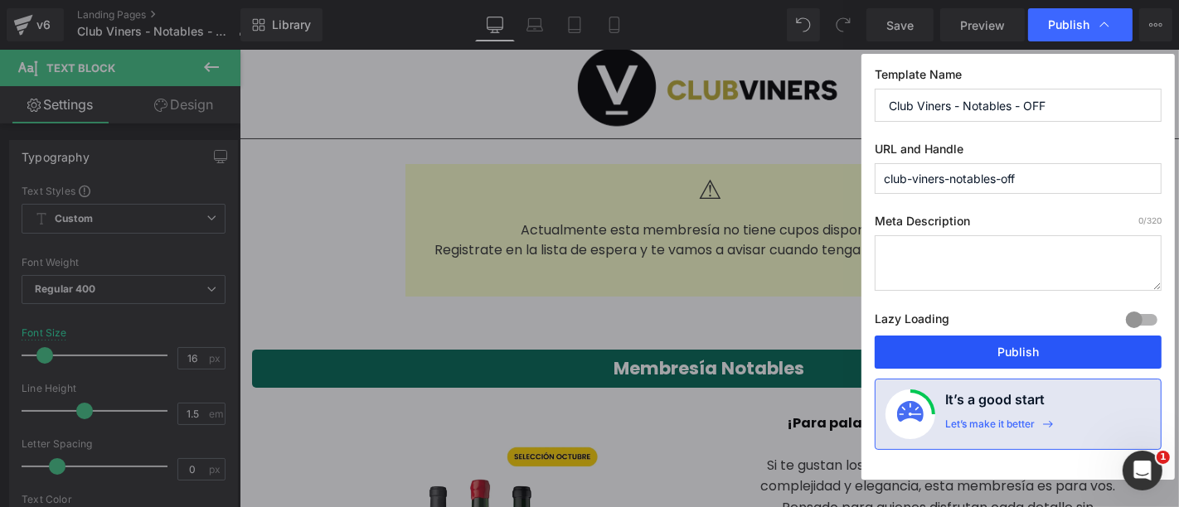
click at [1029, 347] on button "Publish" at bounding box center [1018, 352] width 287 height 33
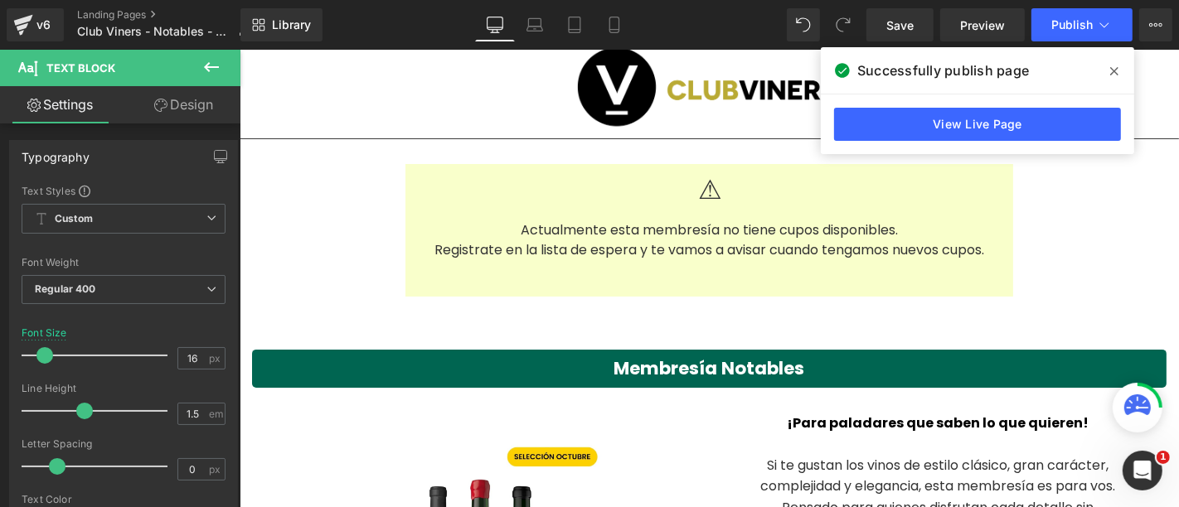
click at [1111, 70] on icon at bounding box center [1114, 71] width 8 height 13
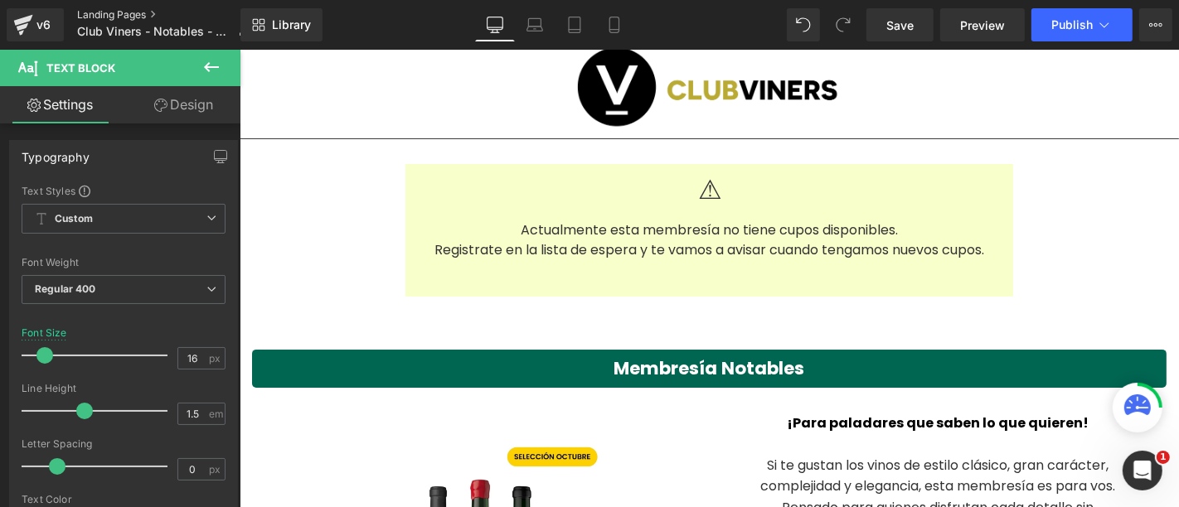
click at [114, 15] on link "Landing Pages" at bounding box center [170, 14] width 186 height 13
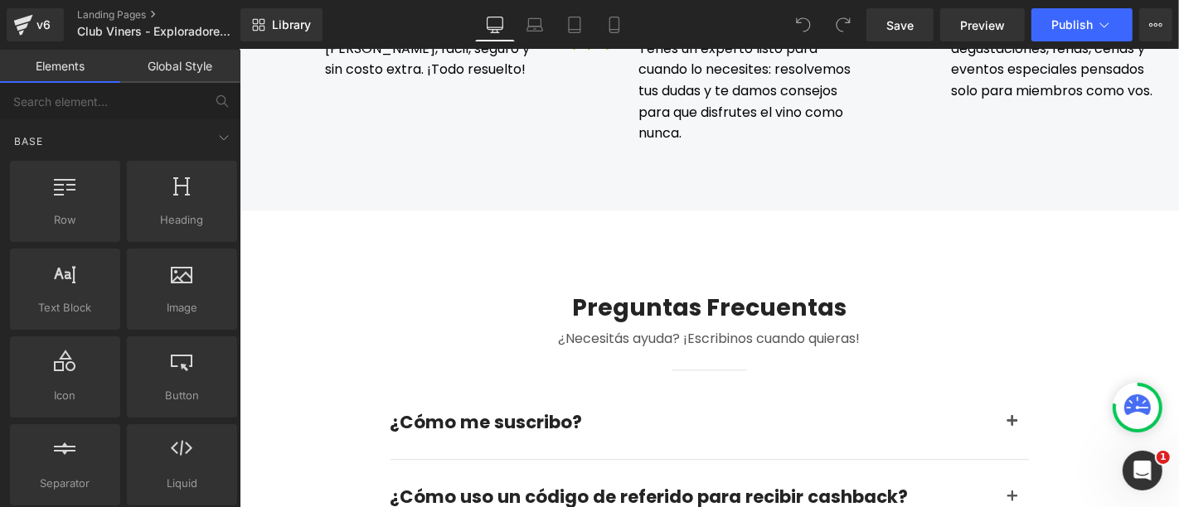
scroll to position [3592, 0]
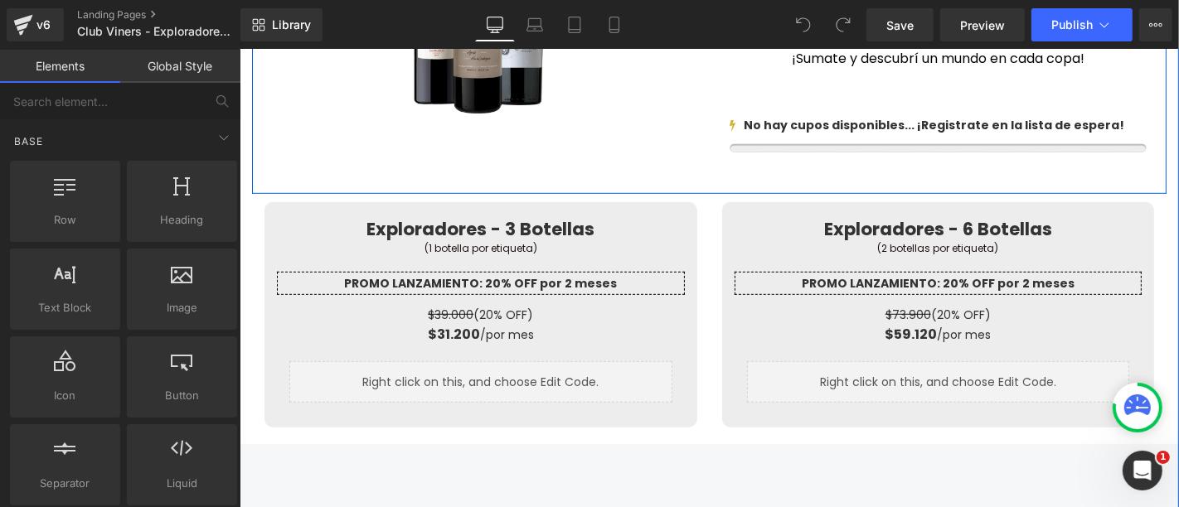
scroll to position [829, 0]
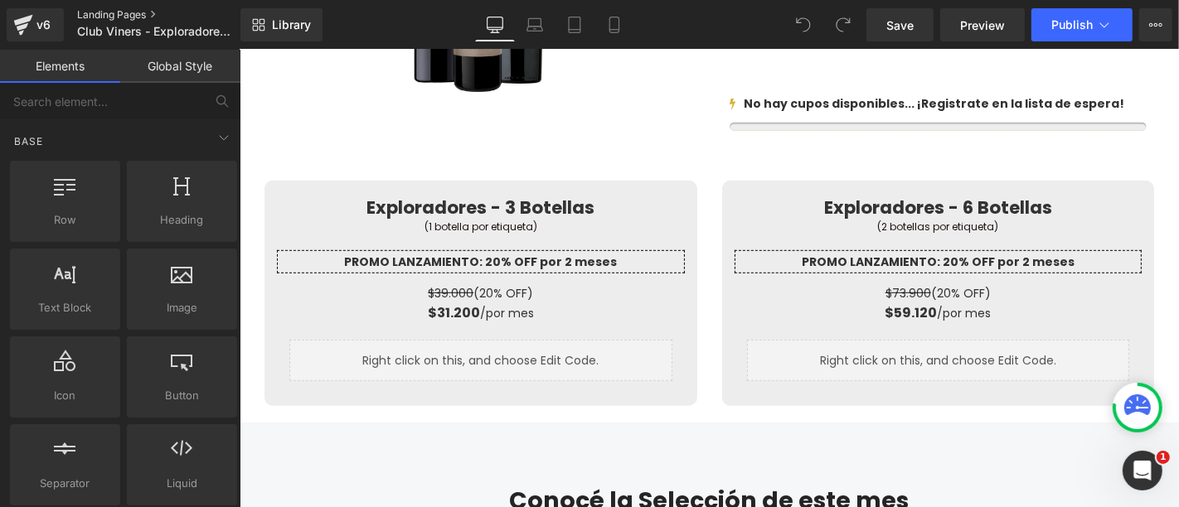
click at [114, 13] on link "Landing Pages" at bounding box center [172, 14] width 191 height 13
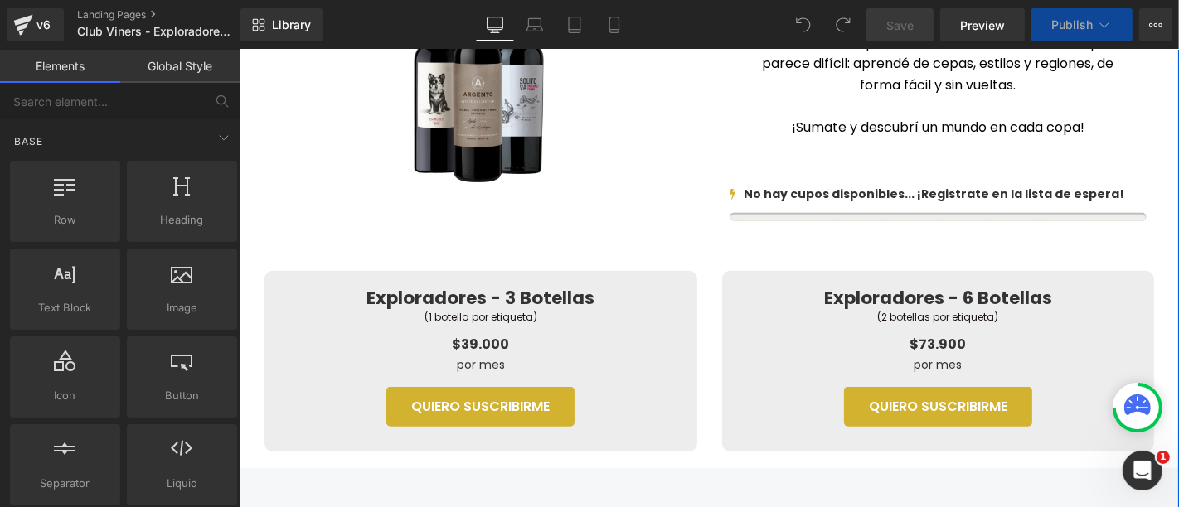
scroll to position [552, 0]
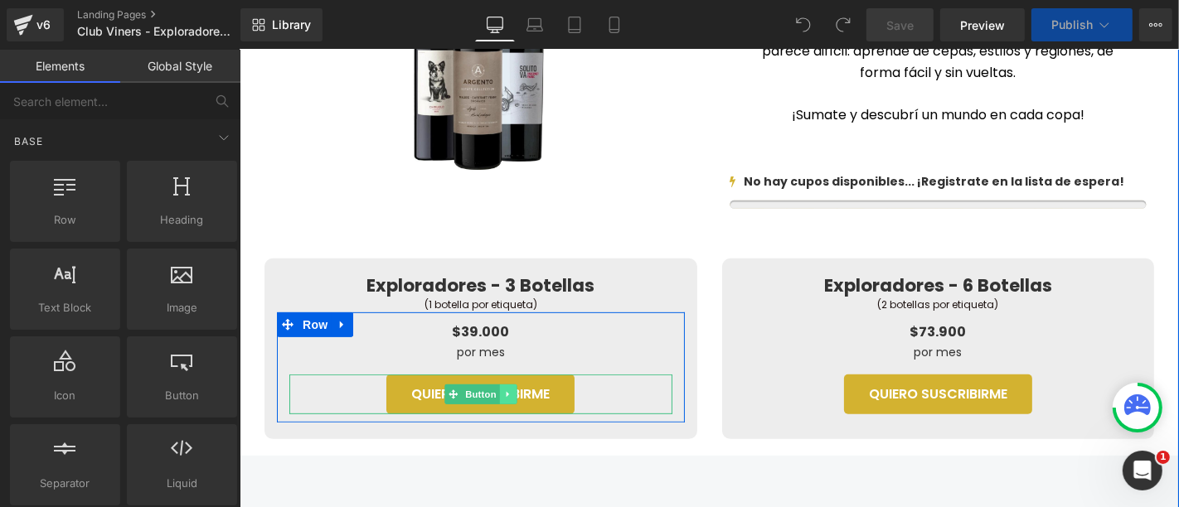
click at [502, 396] on icon at bounding box center [506, 394] width 9 height 10
click at [512, 394] on icon at bounding box center [516, 394] width 9 height 10
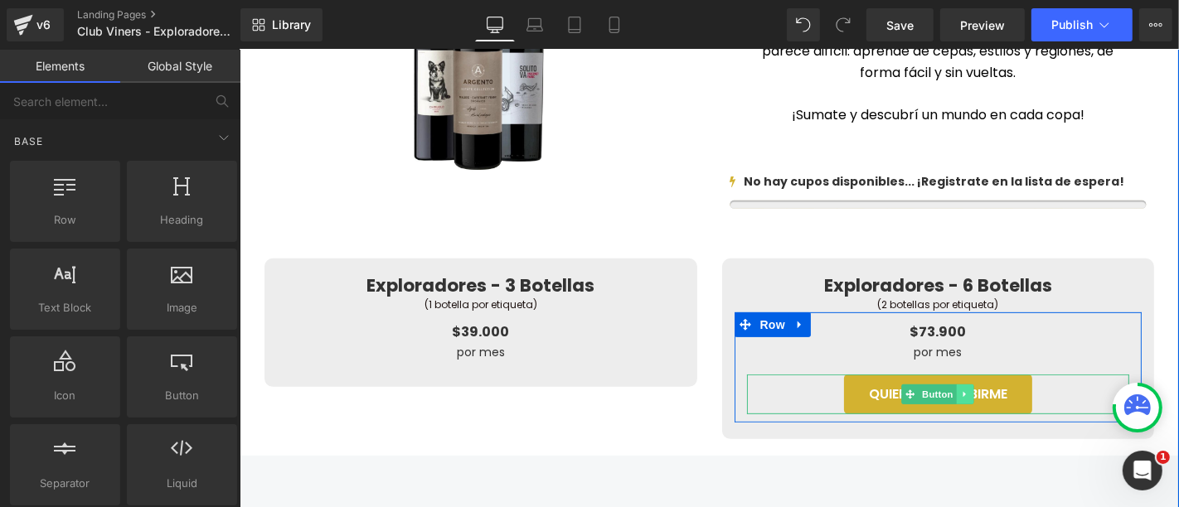
click at [960, 393] on icon at bounding box center [964, 394] width 9 height 10
click at [972, 398] on link at bounding box center [973, 394] width 17 height 20
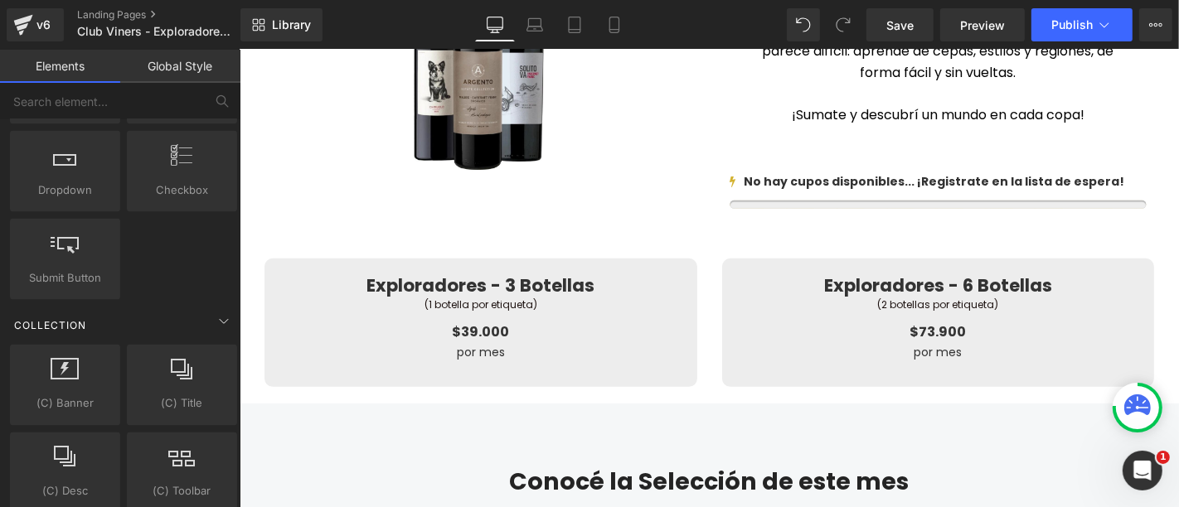
scroll to position [2979, 0]
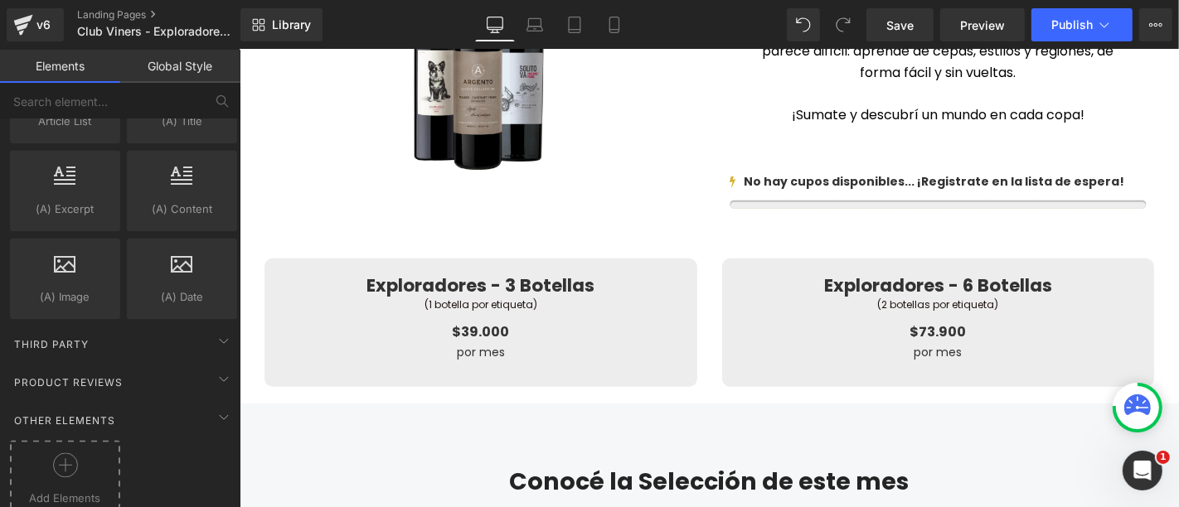
click at [70, 453] on icon at bounding box center [65, 465] width 25 height 25
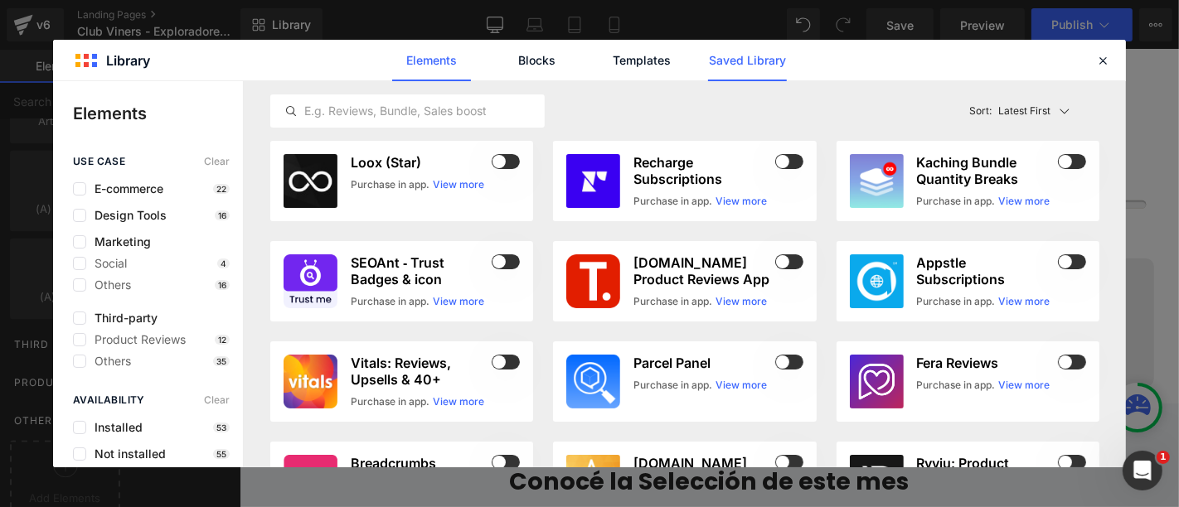
click at [777, 61] on link "Saved Library" at bounding box center [747, 60] width 79 height 41
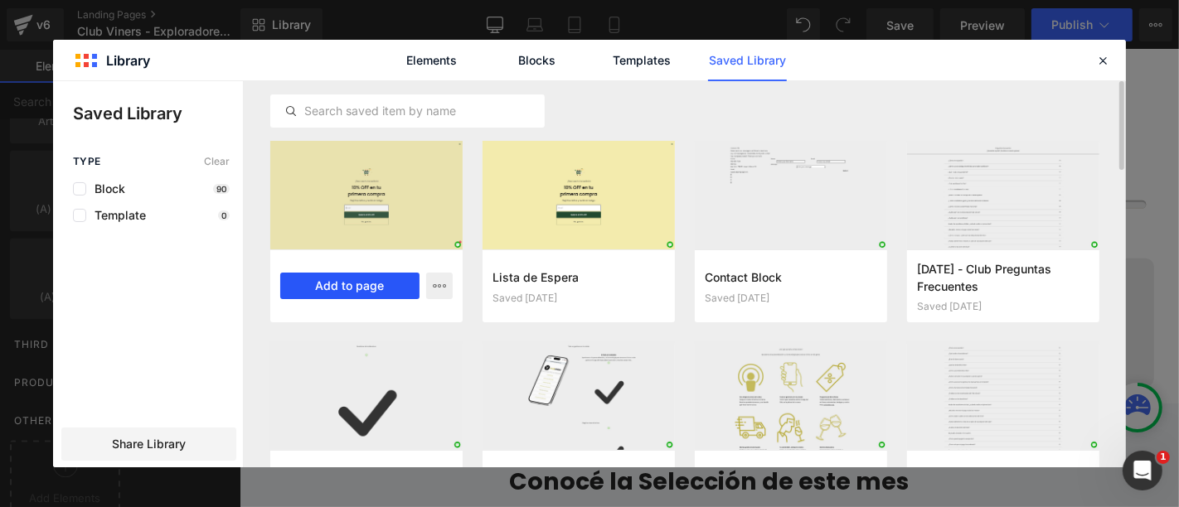
click at [342, 287] on button "Add to page" at bounding box center [349, 286] width 139 height 27
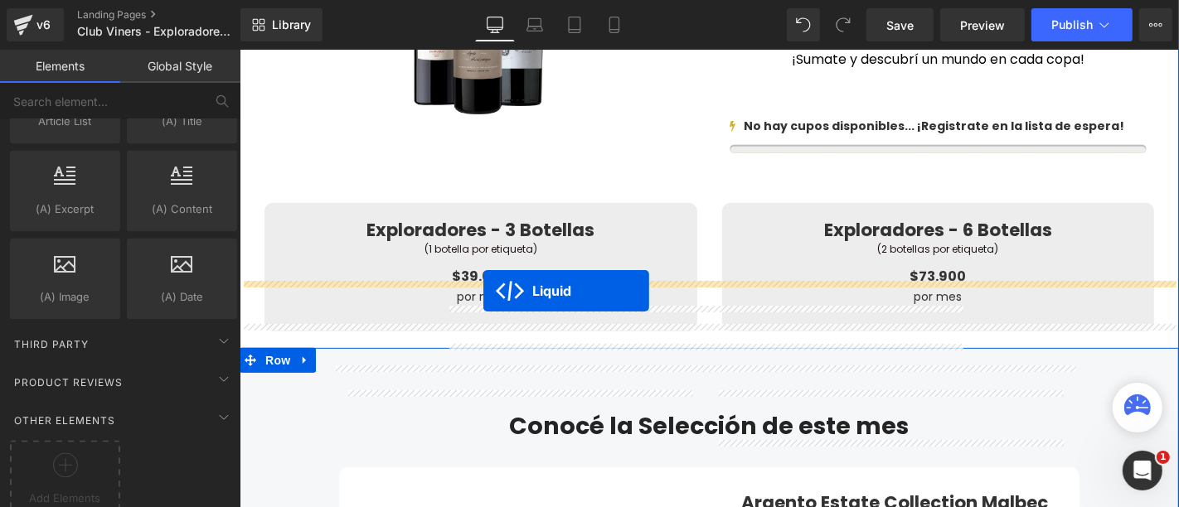
scroll to position [570, 0]
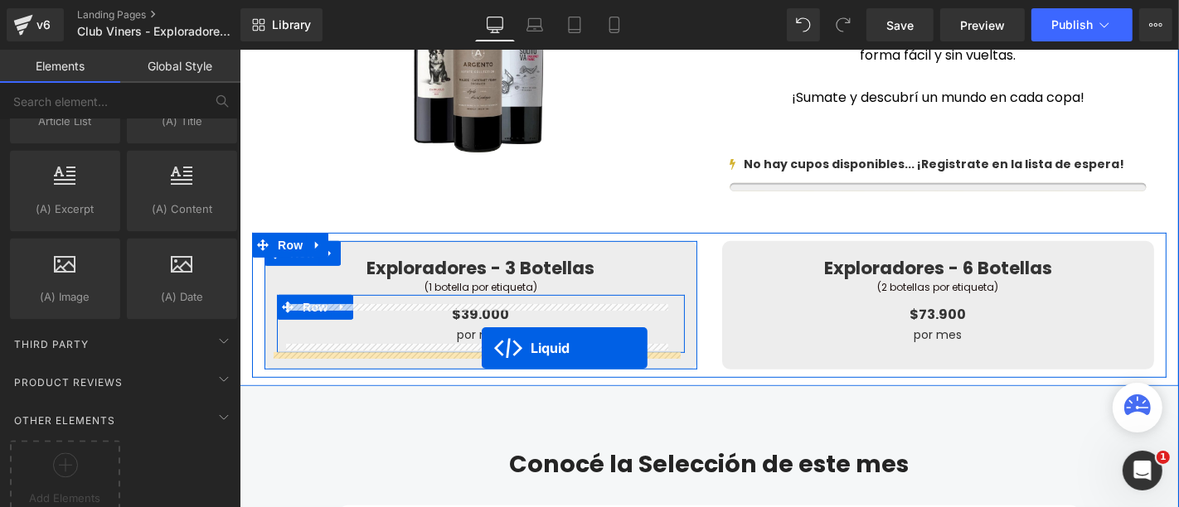
drag, startPoint x: 654, startPoint y: 161, endPoint x: 481, endPoint y: 347, distance: 254.6
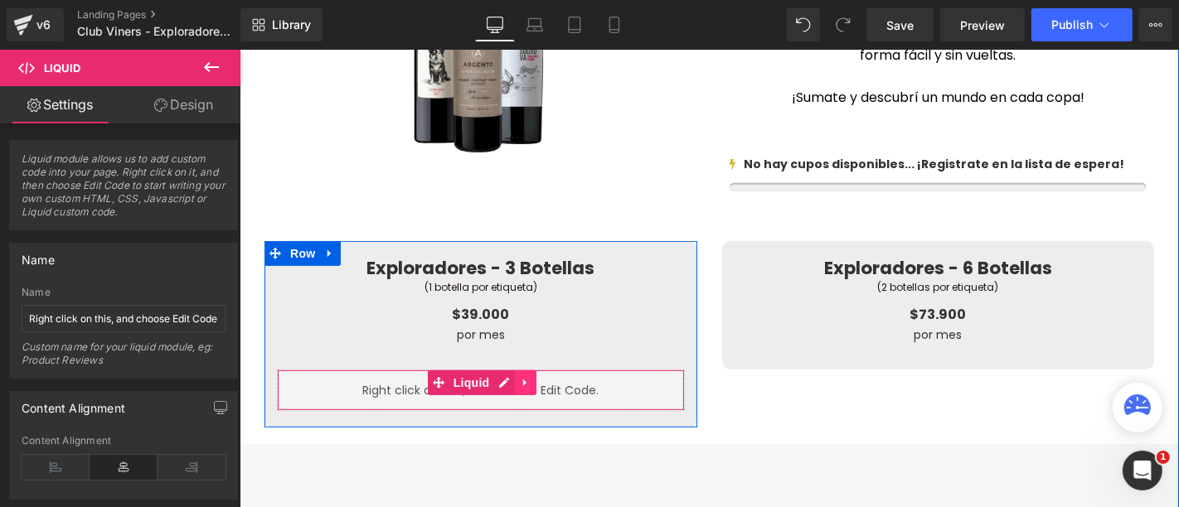
click at [522, 381] on icon at bounding box center [523, 382] width 3 height 7
click at [508, 381] on icon at bounding box center [514, 382] width 12 height 12
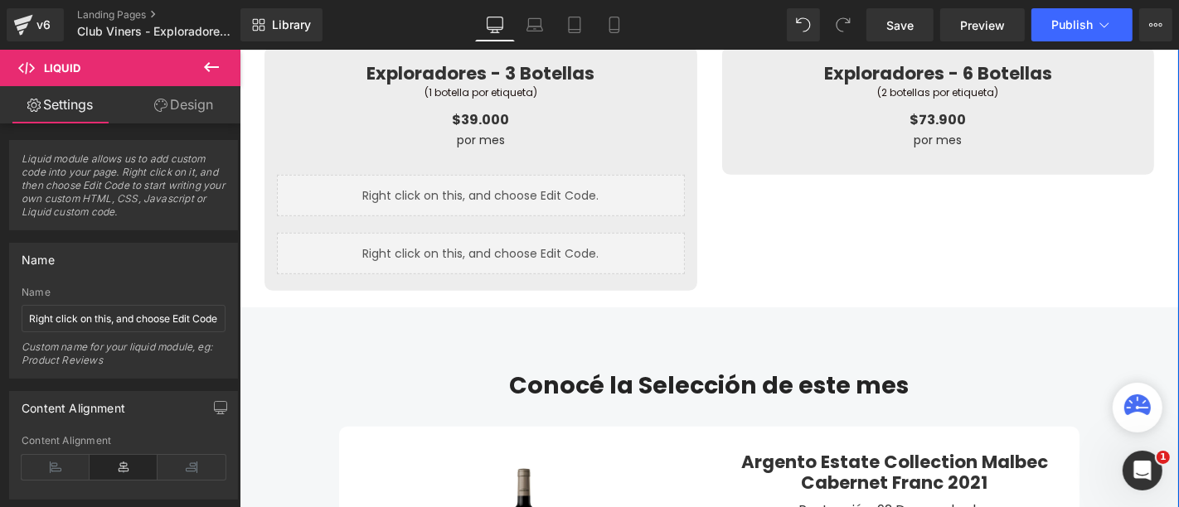
scroll to position [696, 0]
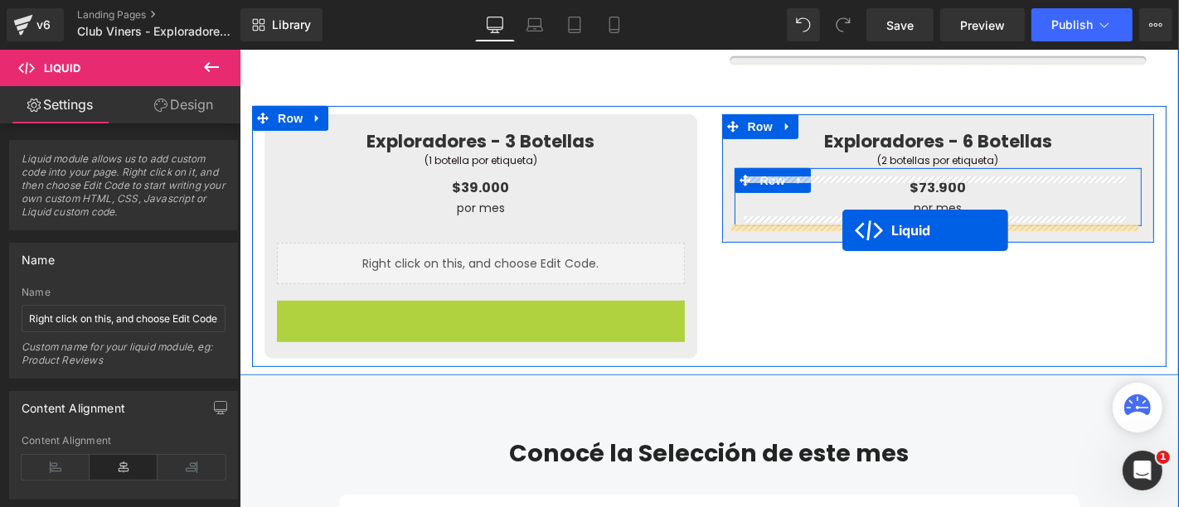
drag, startPoint x: 427, startPoint y: 312, endPoint x: 841, endPoint y: 230, distance: 422.6
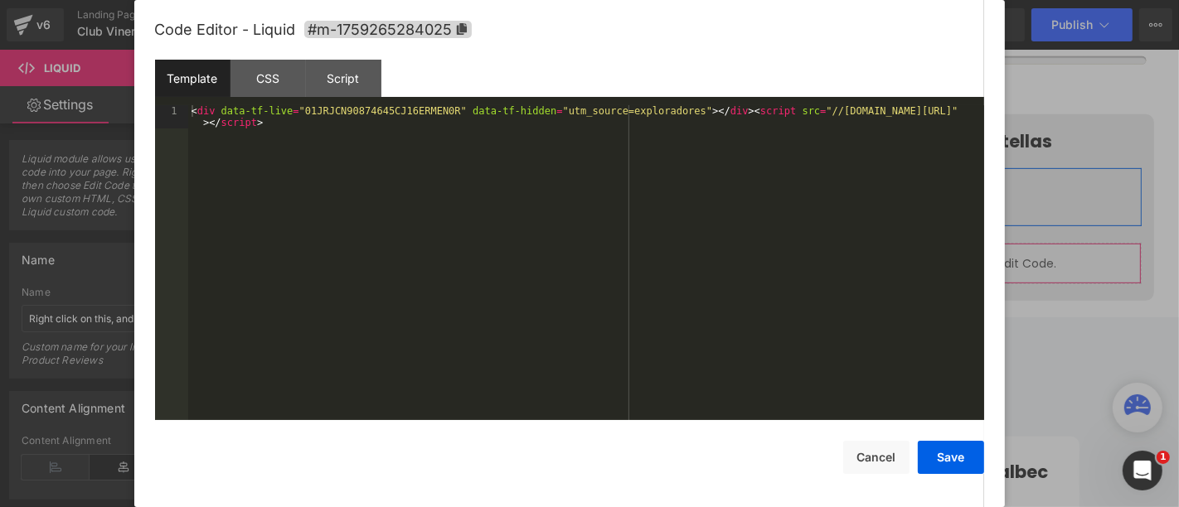
click at [442, 0] on div "Liquid You are previewing how the will restyle your page. You can not edit Elem…" at bounding box center [589, 0] width 1179 height 0
click at [1060, 324] on div at bounding box center [589, 253] width 1179 height 507
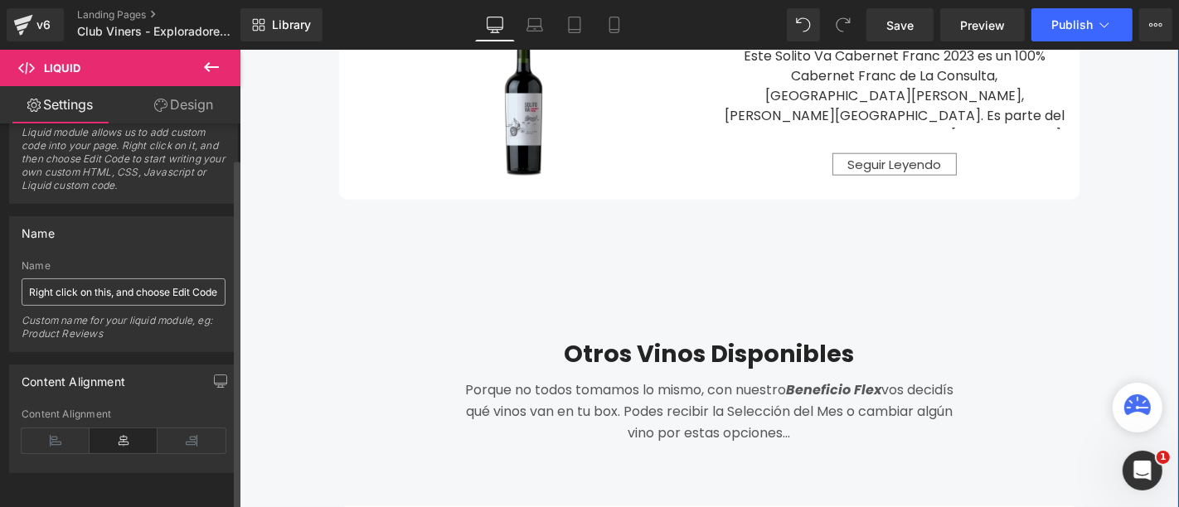
scroll to position [1802, 0]
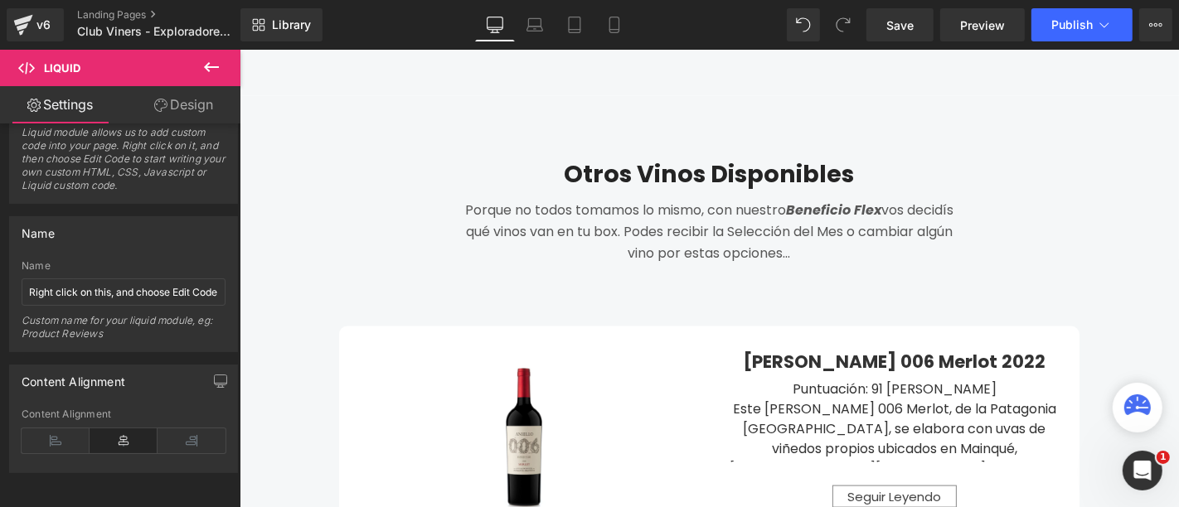
click at [208, 74] on icon at bounding box center [211, 67] width 20 height 20
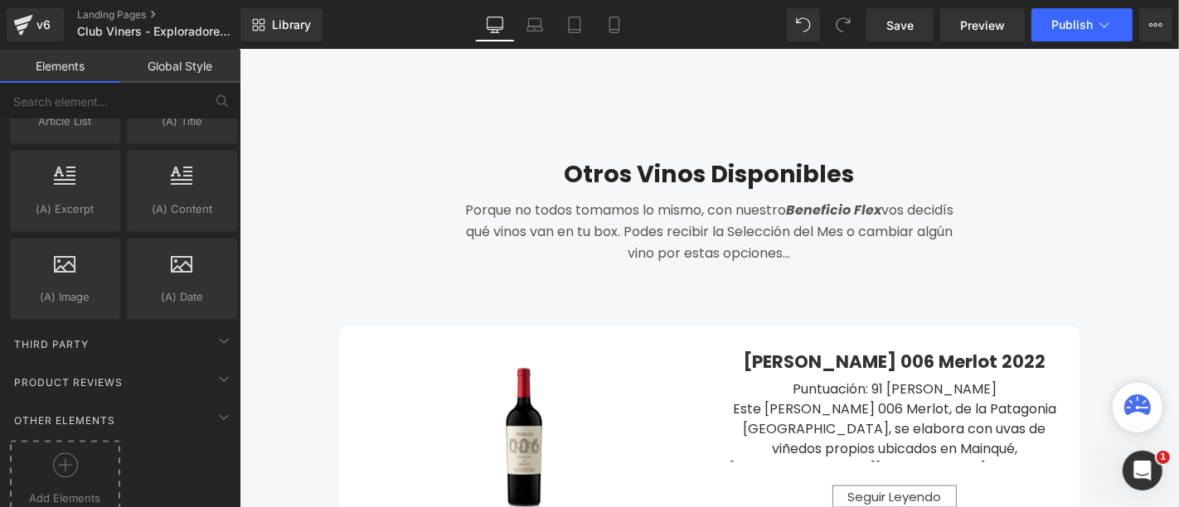
click at [61, 453] on icon at bounding box center [65, 465] width 25 height 25
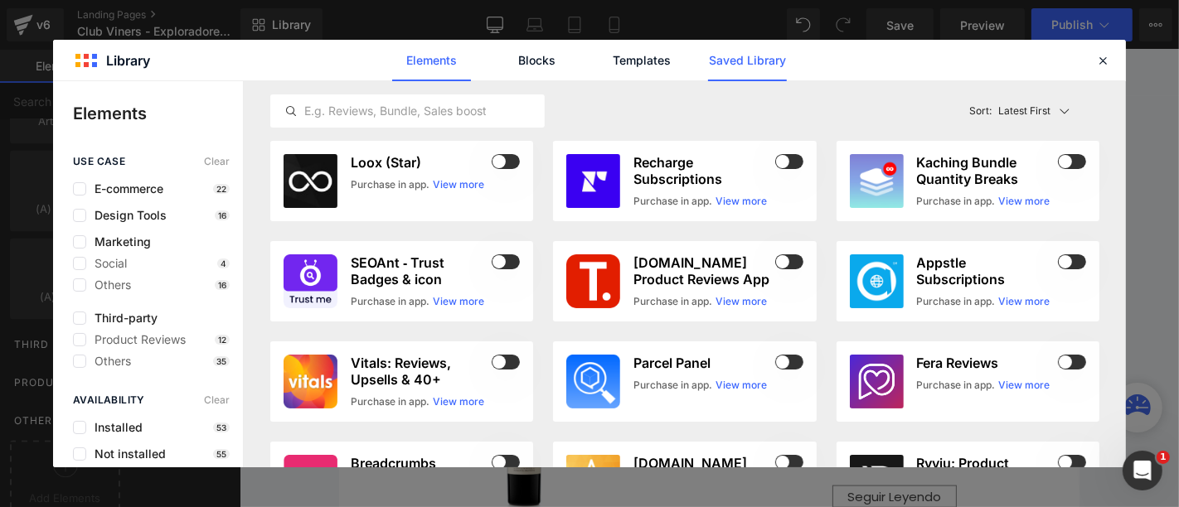
click at [741, 46] on link "Saved Library" at bounding box center [747, 60] width 79 height 41
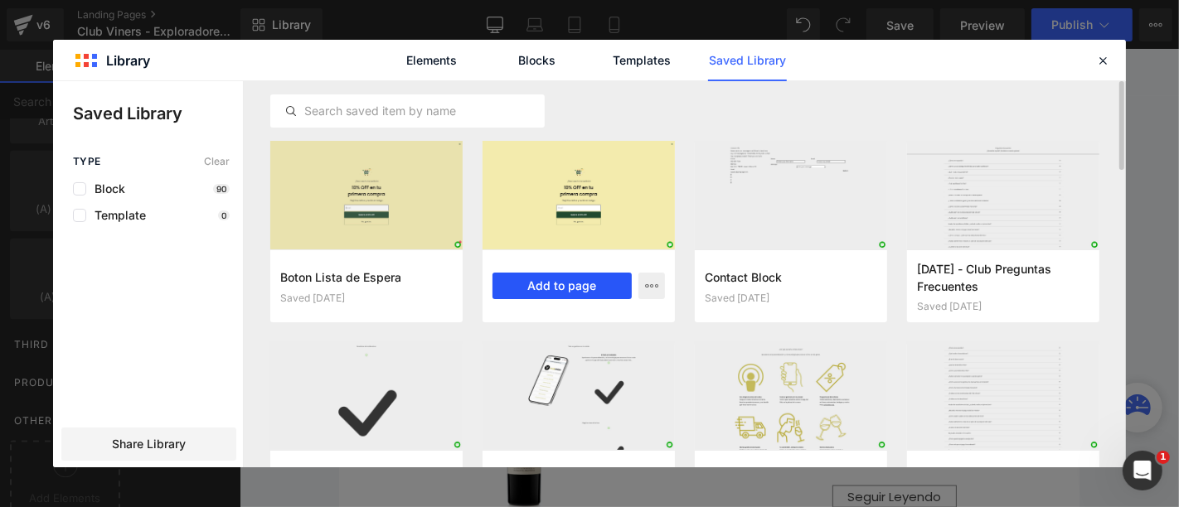
click at [565, 274] on button "Add to page" at bounding box center [561, 286] width 139 height 27
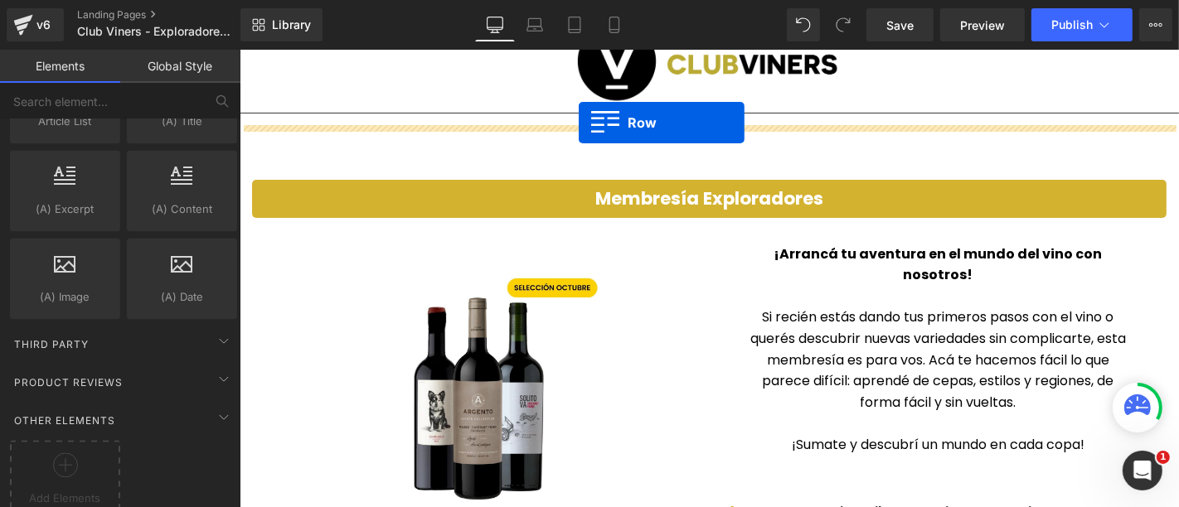
scroll to position [203, 0]
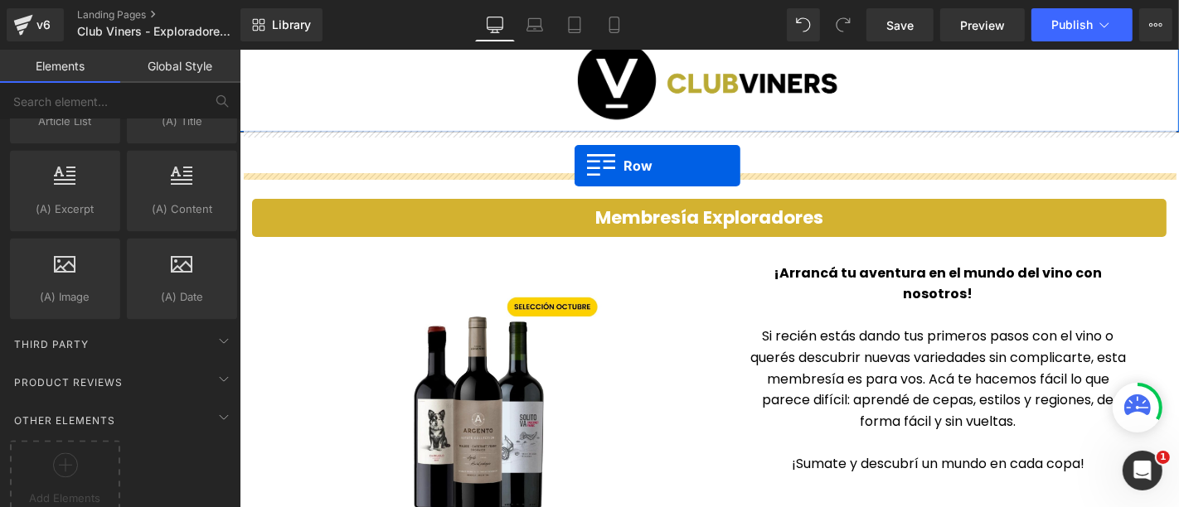
drag, startPoint x: 251, startPoint y: 139, endPoint x: 574, endPoint y: 165, distance: 323.5
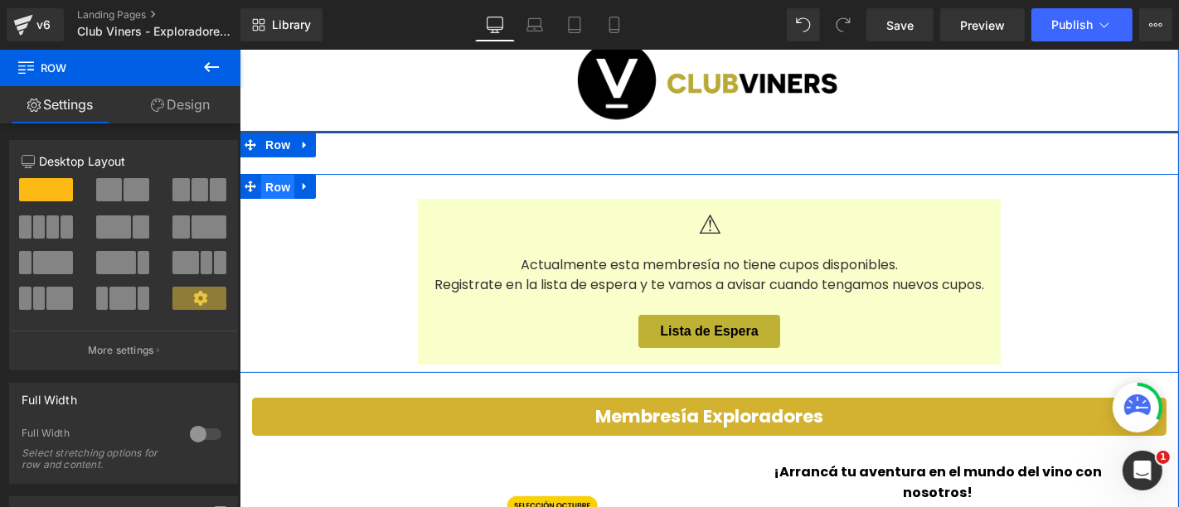
click at [268, 187] on span "Row" at bounding box center [276, 186] width 33 height 25
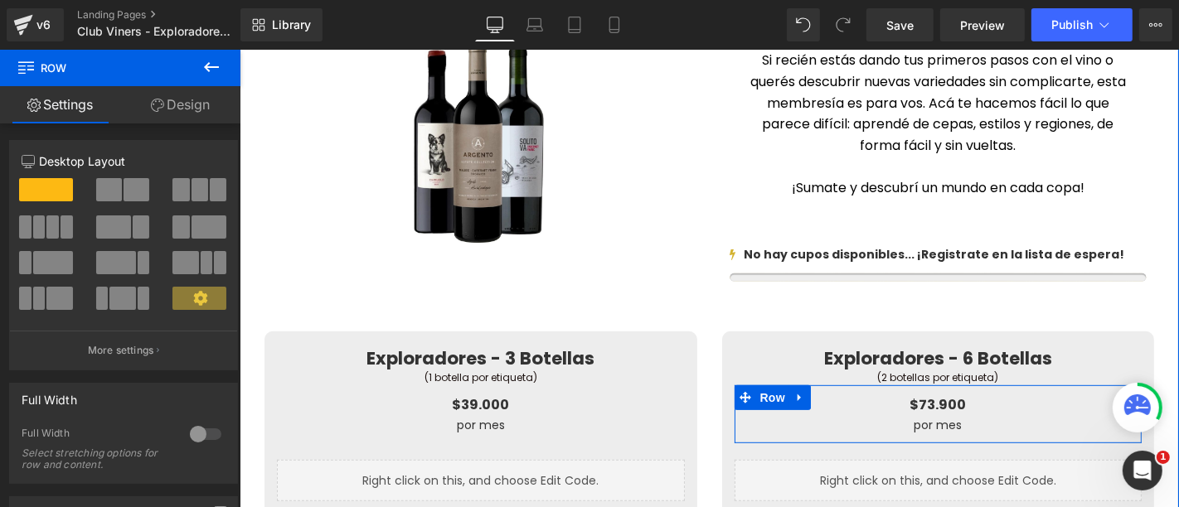
scroll to position [755, 0]
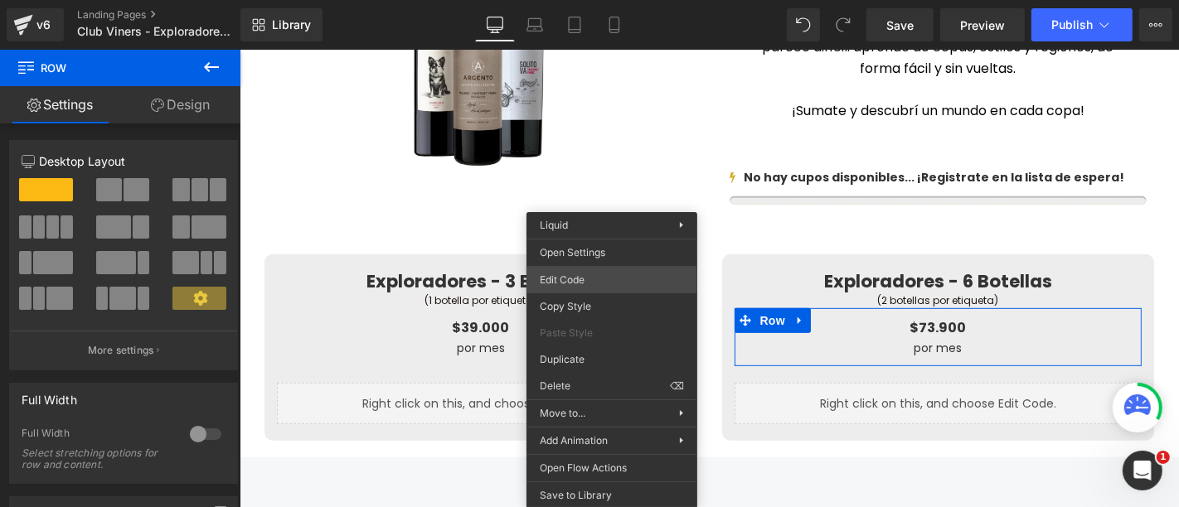
click at [601, 0] on div "Row You are previewing how the will restyle your page. You can not edit Element…" at bounding box center [589, 0] width 1179 height 0
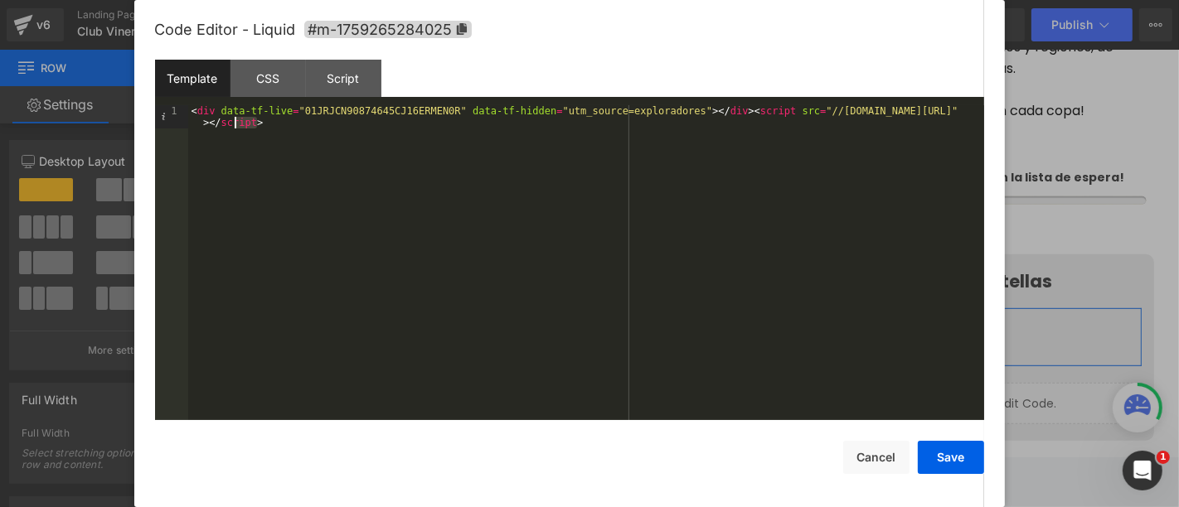
drag, startPoint x: 275, startPoint y: 128, endPoint x: 153, endPoint y: 104, distance: 124.2
click at [155, 104] on div "Template CSS Script Data 1 < div data-tf-live = "01JRJCN90874645CJ16ERMEN0R" da…" at bounding box center [569, 240] width 829 height 361
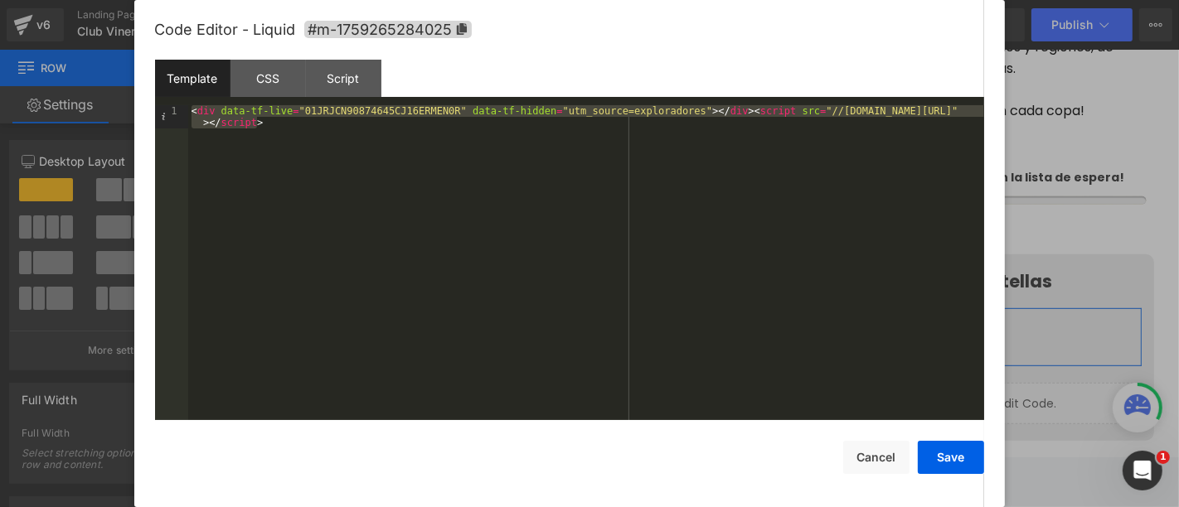
click at [1065, 142] on div at bounding box center [589, 253] width 1179 height 507
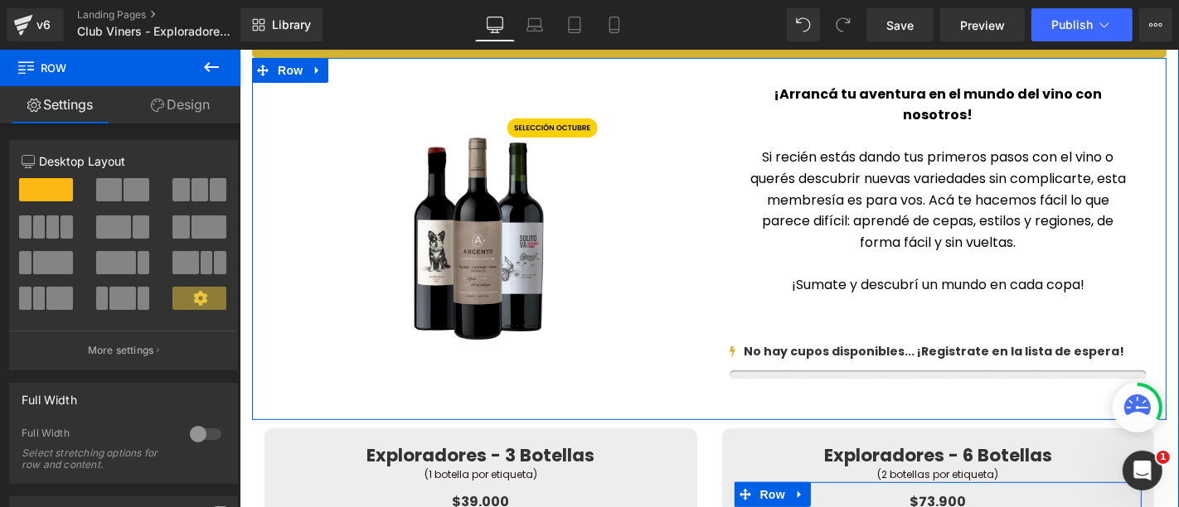
scroll to position [479, 0]
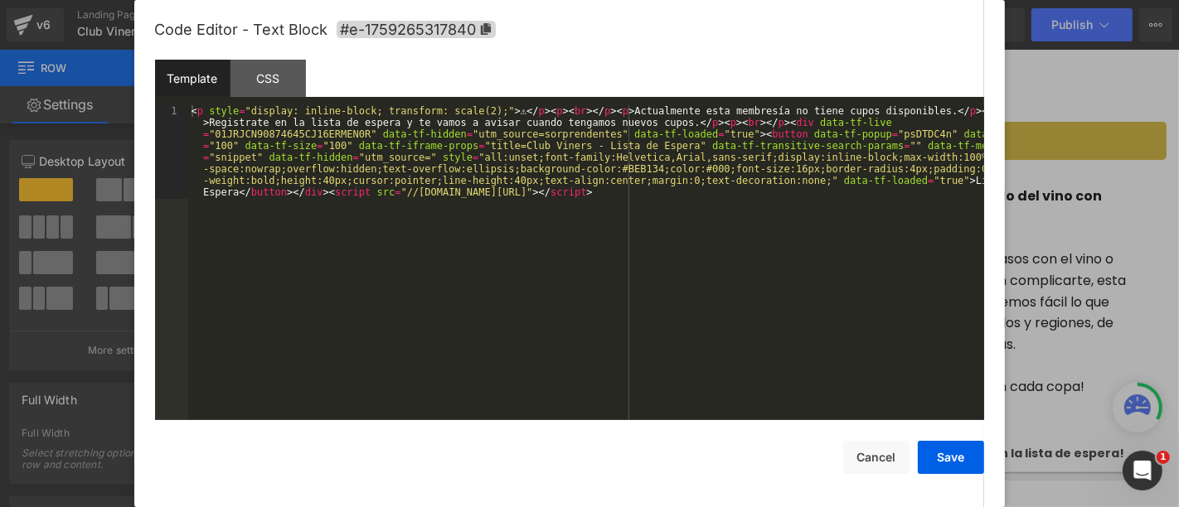
click at [860, 0] on div "Row You are previewing how the will restyle your page. You can not edit Element…" at bounding box center [589, 0] width 1179 height 0
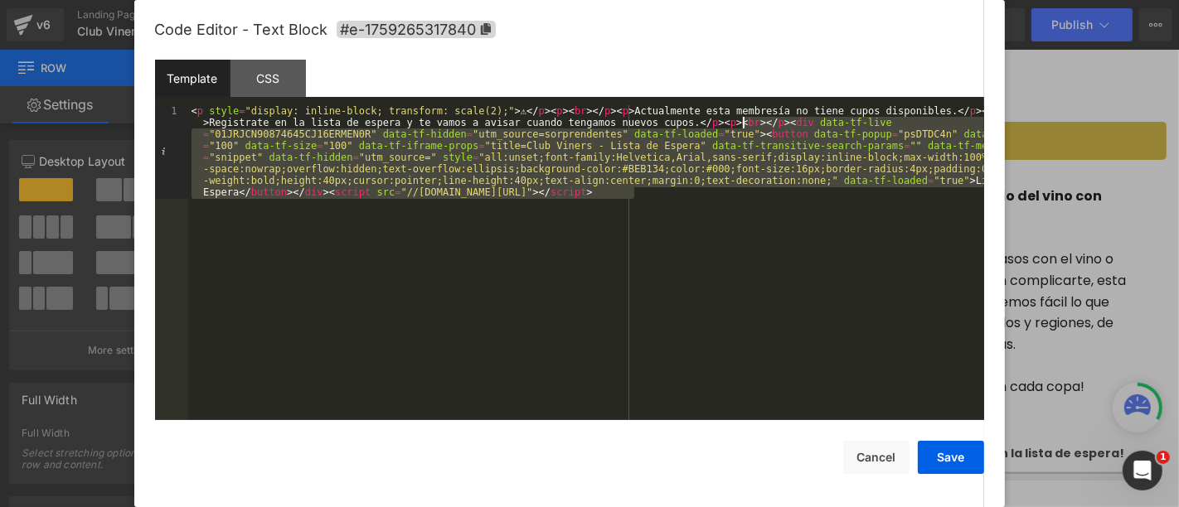
drag, startPoint x: 681, startPoint y: 202, endPoint x: 741, endPoint y: 126, distance: 97.4
click at [741, 126] on div "< p style = "display: inline-block; transform: scale(2);" > ⚠ </ p > < p > < br…" at bounding box center [586, 356] width 796 height 502
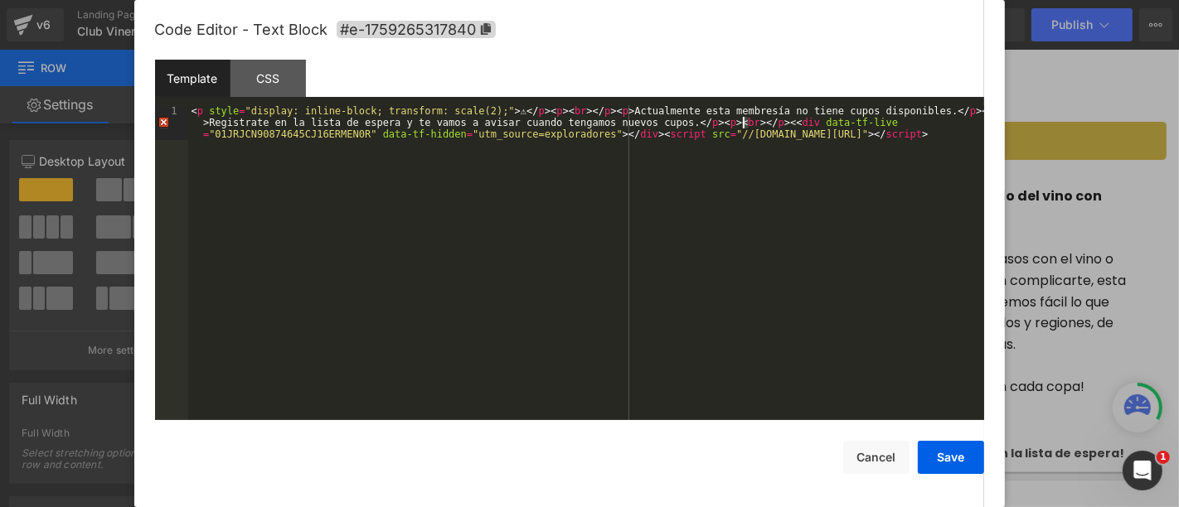
click at [744, 122] on div "< p style = "display: inline-block; transform: scale(2);" > ⚠ </ p > < p > < br…" at bounding box center [586, 297] width 796 height 385
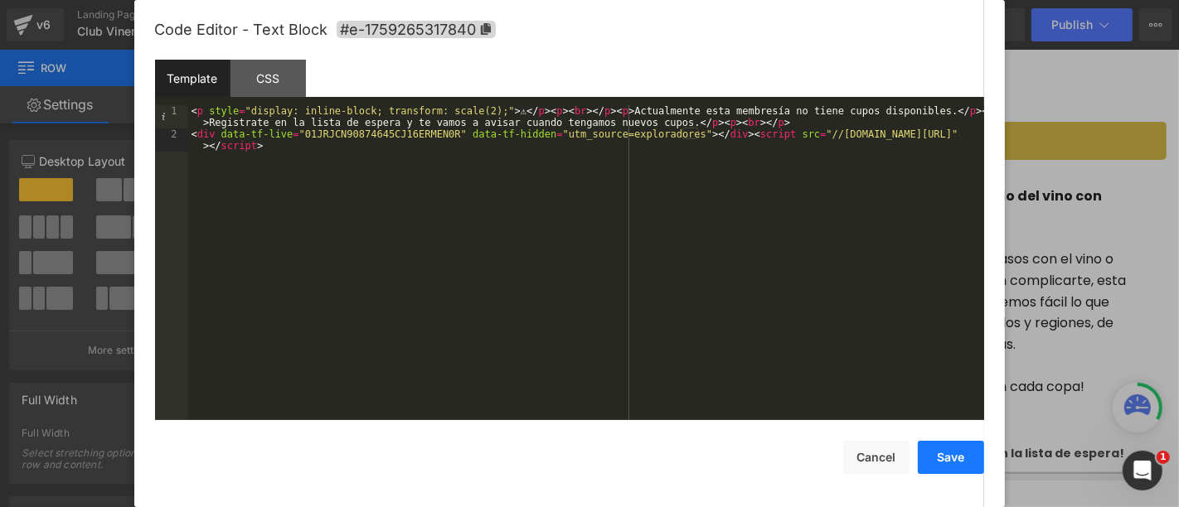
click at [967, 444] on button "Save" at bounding box center [951, 457] width 66 height 33
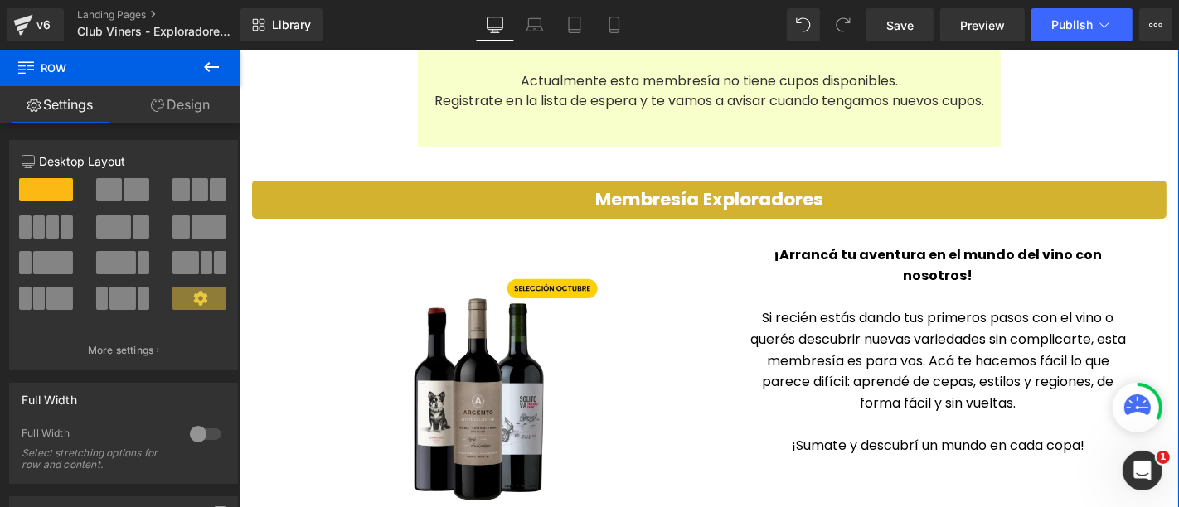
scroll to position [571, 0]
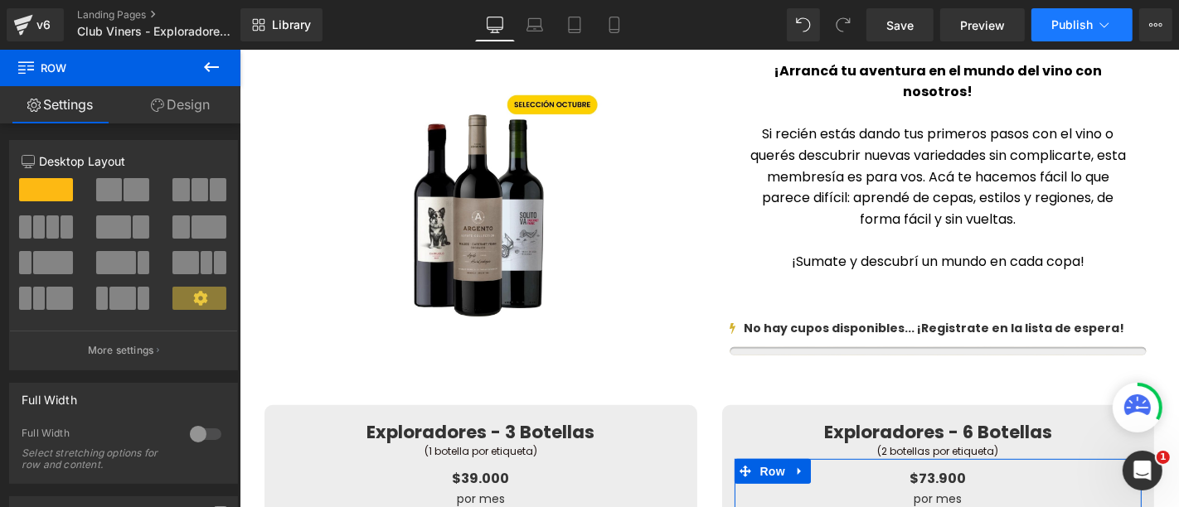
click at [1065, 27] on span "Publish" at bounding box center [1071, 24] width 41 height 13
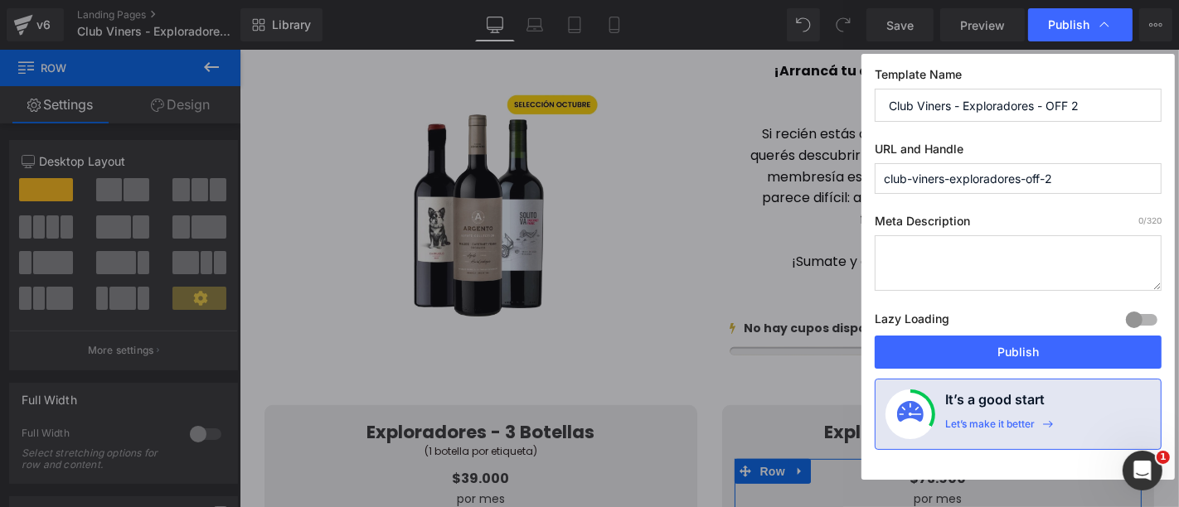
click at [1061, 181] on input "club-viners-exploradores-off-2" at bounding box center [1018, 178] width 287 height 31
type input "club-viners-exploradores-off"
click at [1110, 96] on input "Club Viners - Exploradores - OFF 2" at bounding box center [1018, 105] width 287 height 33
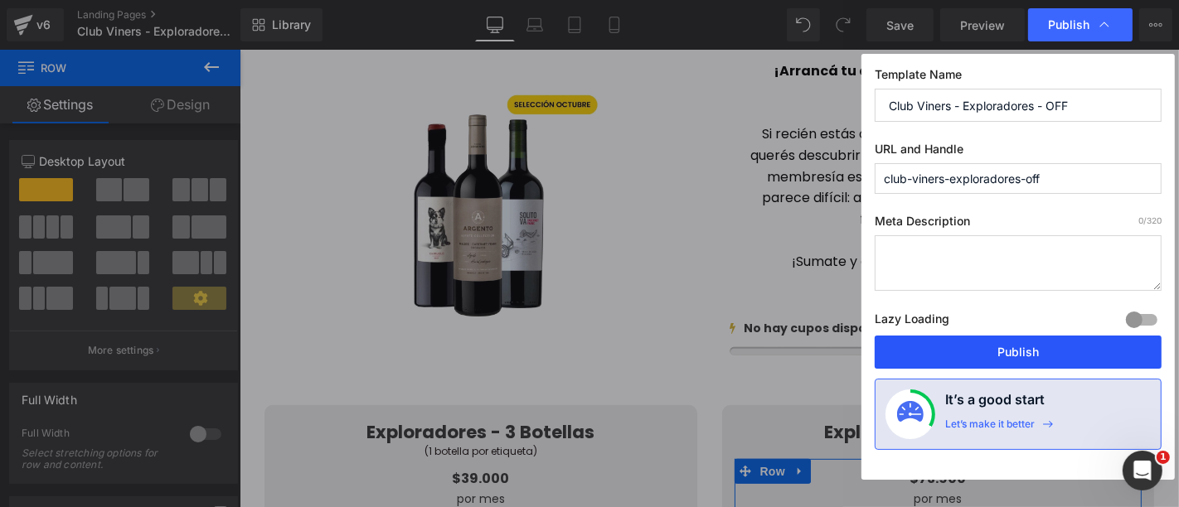
type input "Club Viners - Exploradores - OFF"
click at [1059, 356] on button "Publish" at bounding box center [1018, 352] width 287 height 33
